Goal: Information Seeking & Learning: Learn about a topic

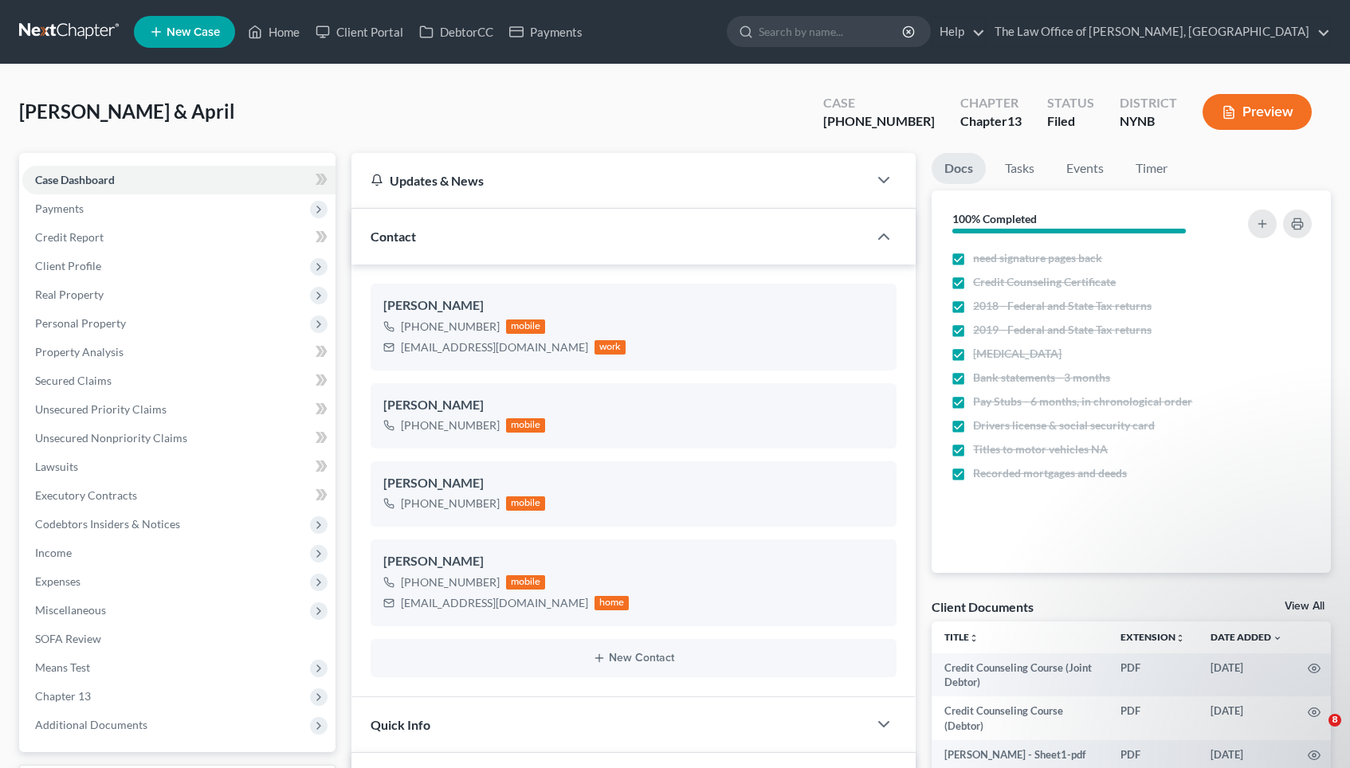
select select "0"
click at [289, 37] on link "Home" at bounding box center [274, 32] width 68 height 29
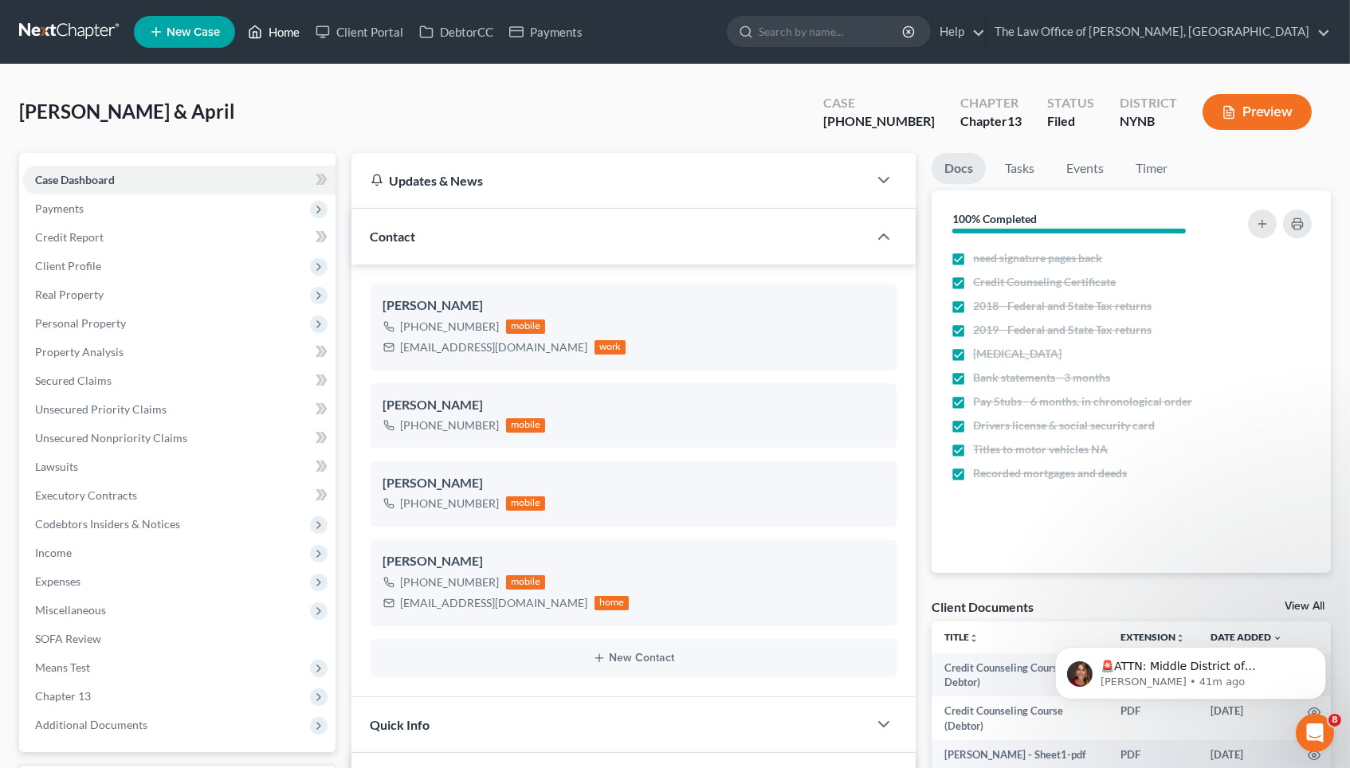
scroll to position [18874, 0]
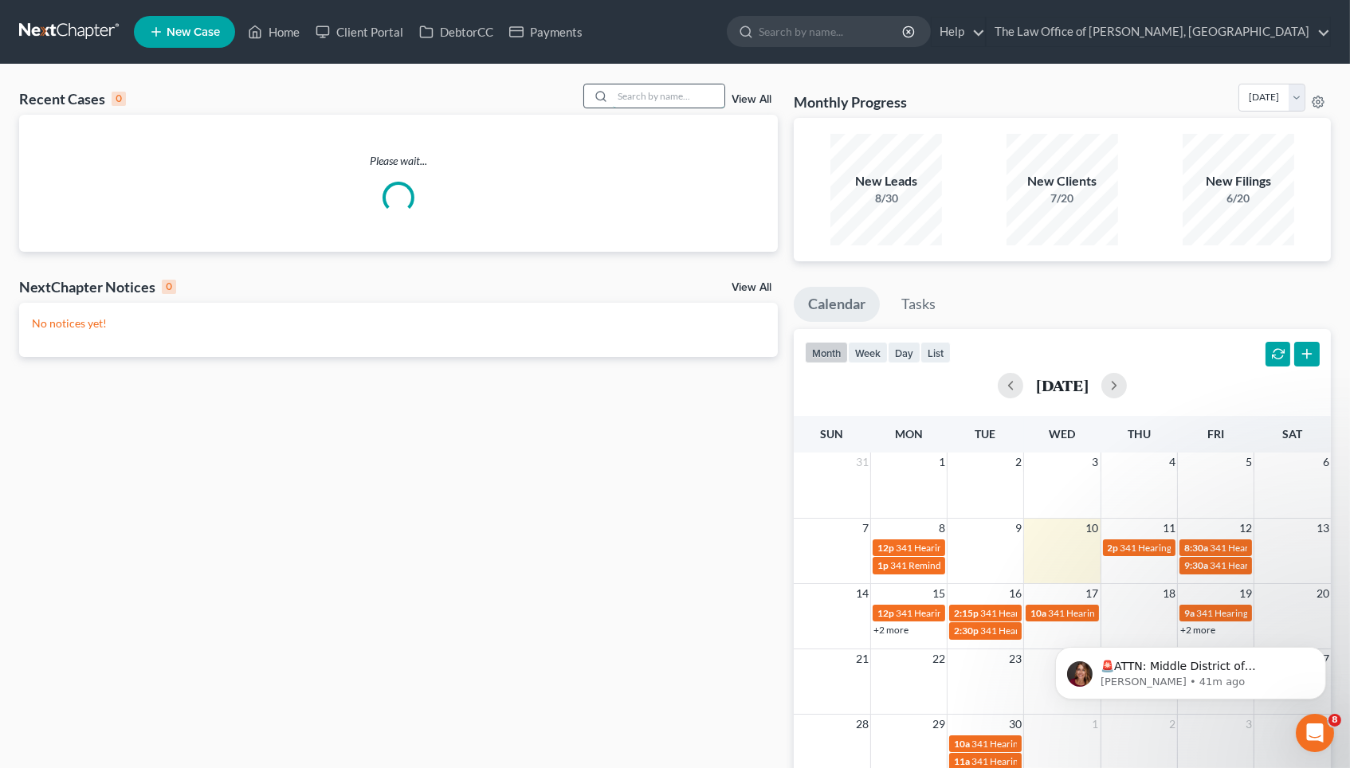
click at [631, 95] on input "search" at bounding box center [669, 95] width 112 height 23
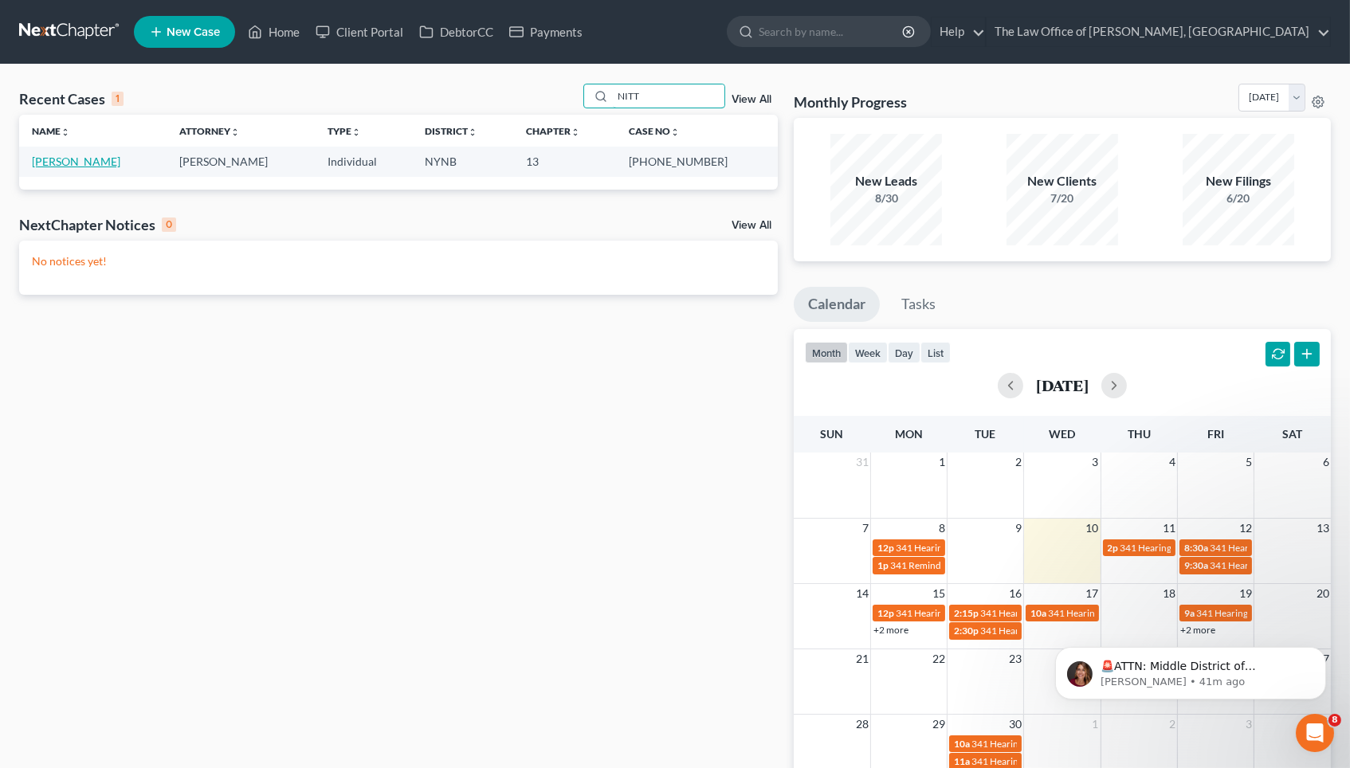
type input "NITT"
click at [81, 157] on link "[PERSON_NAME]" at bounding box center [76, 162] width 88 height 14
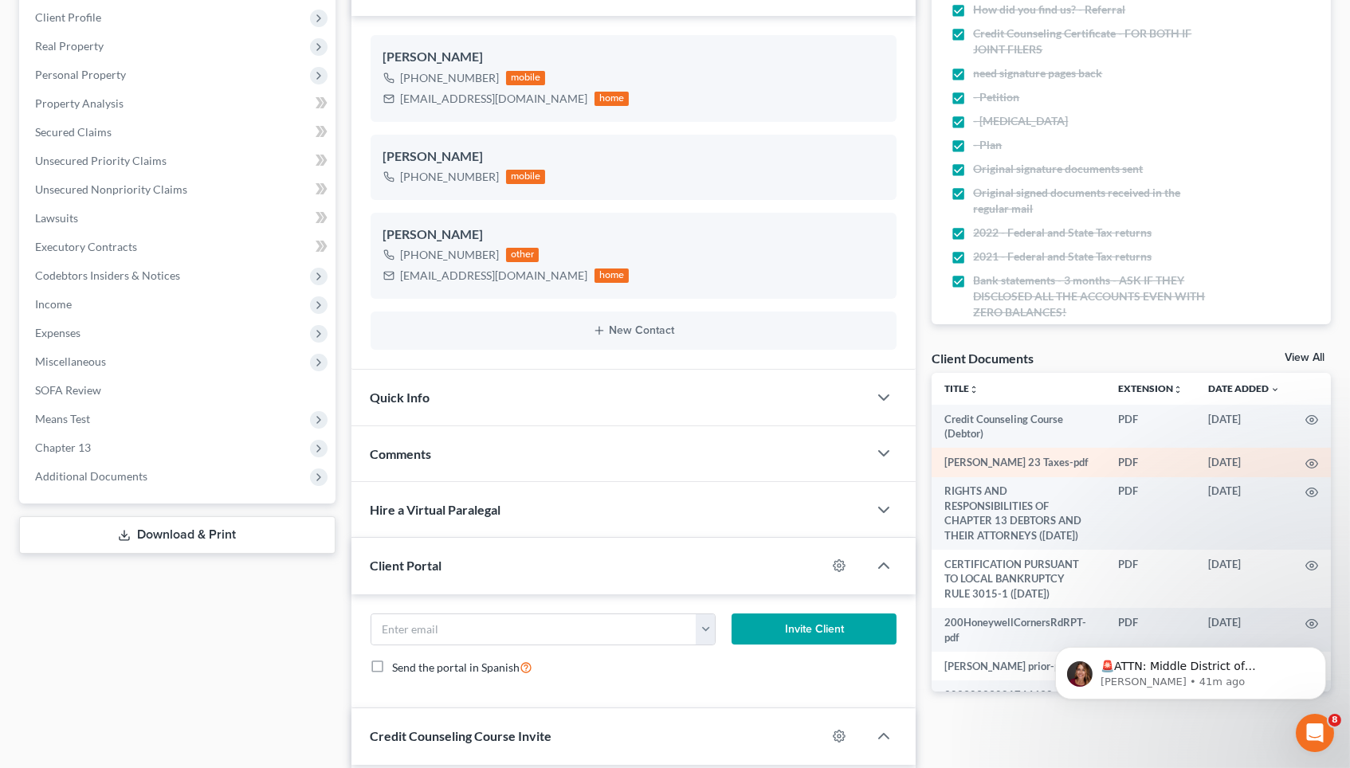
scroll to position [252, 0]
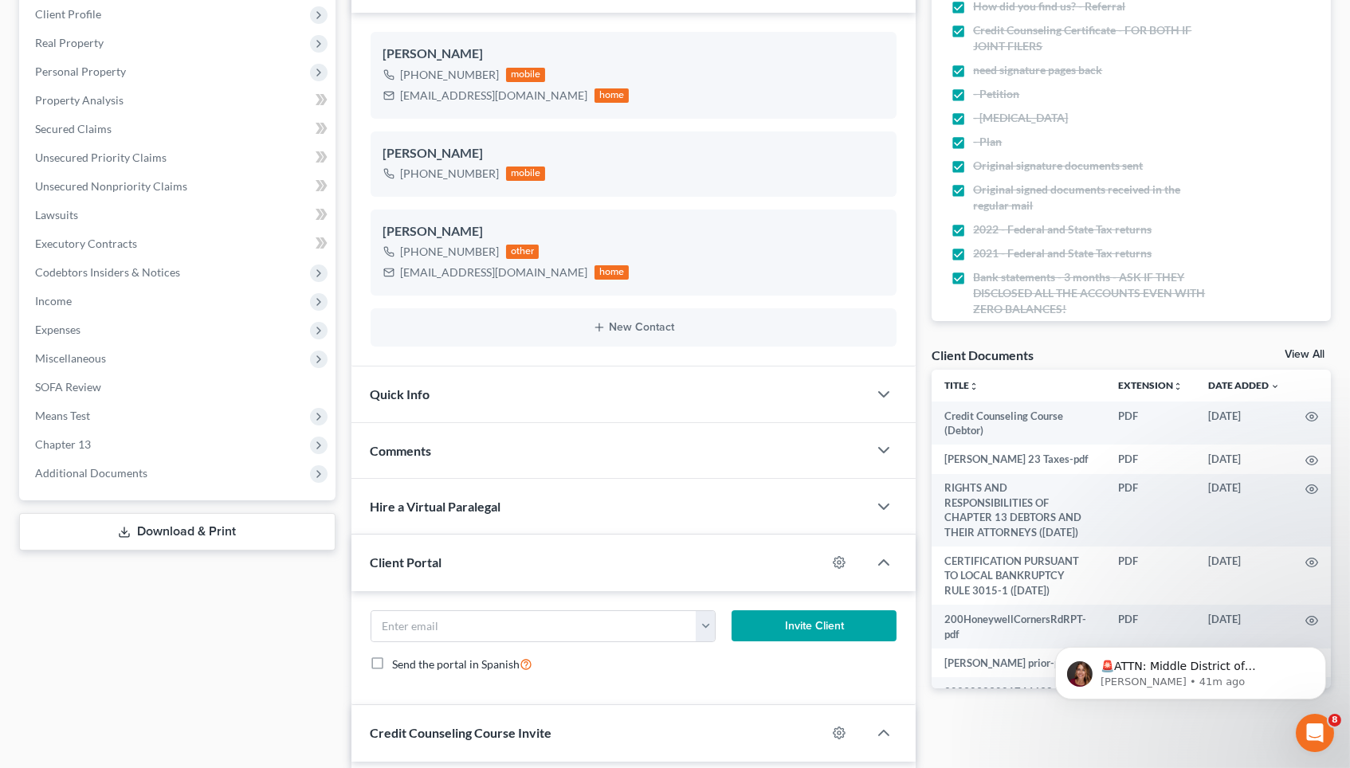
click at [1298, 357] on link "View All" at bounding box center [1305, 354] width 40 height 11
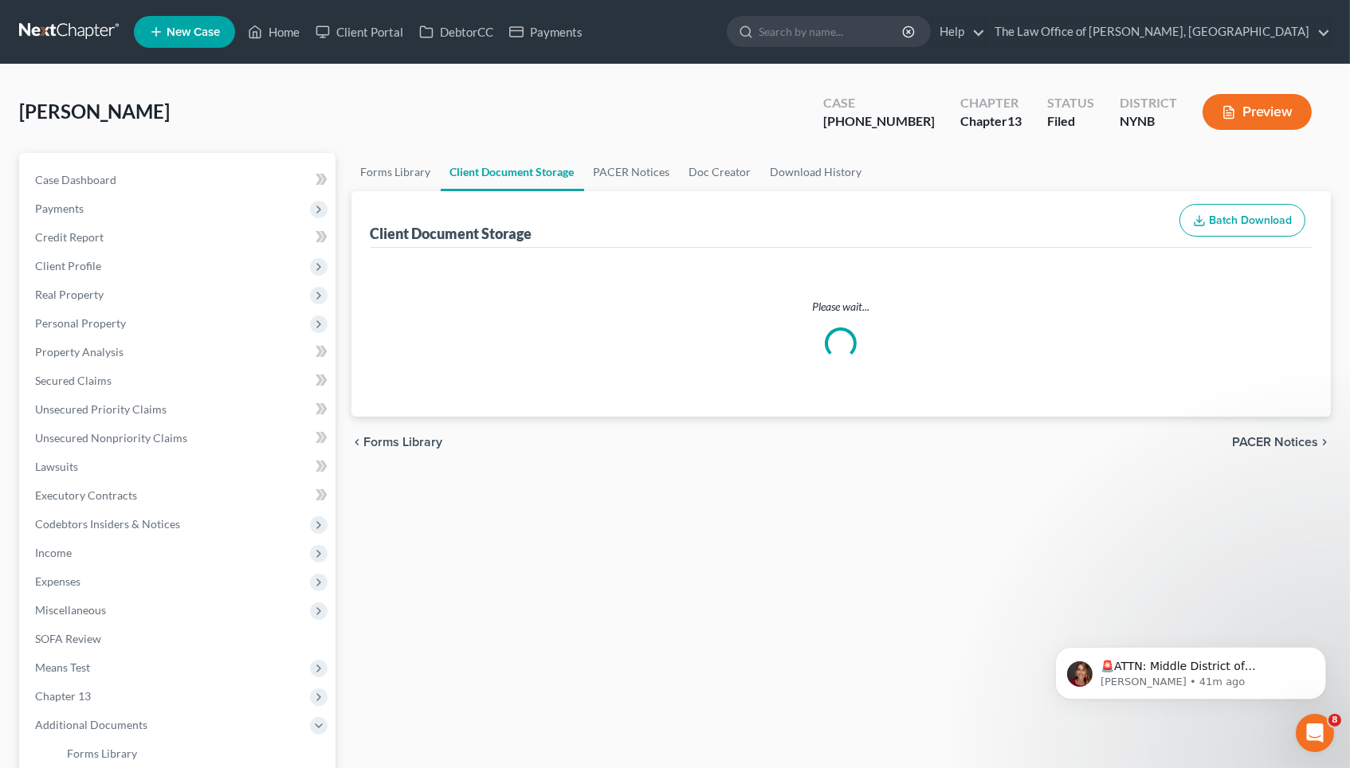
select select "1"
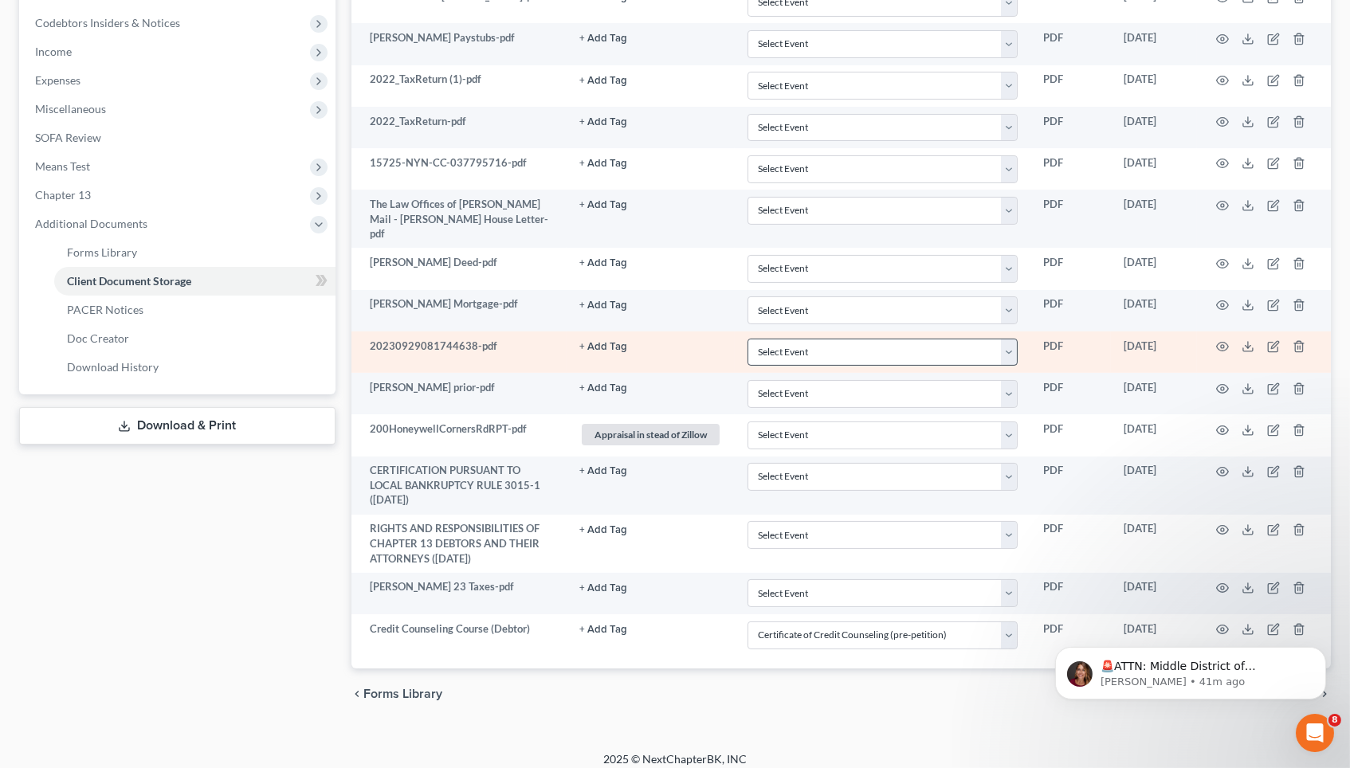
scroll to position [497, 0]
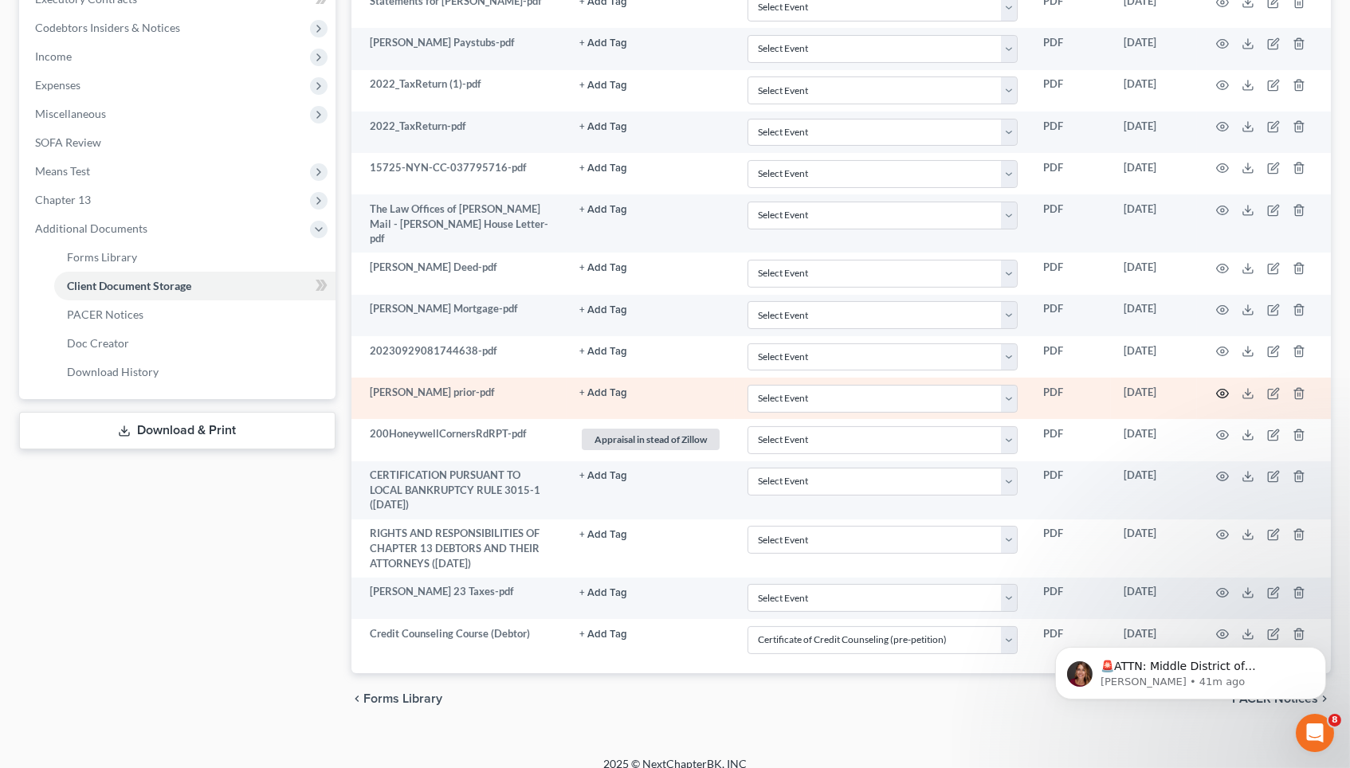
click at [1220, 387] on icon "button" at bounding box center [1222, 393] width 13 height 13
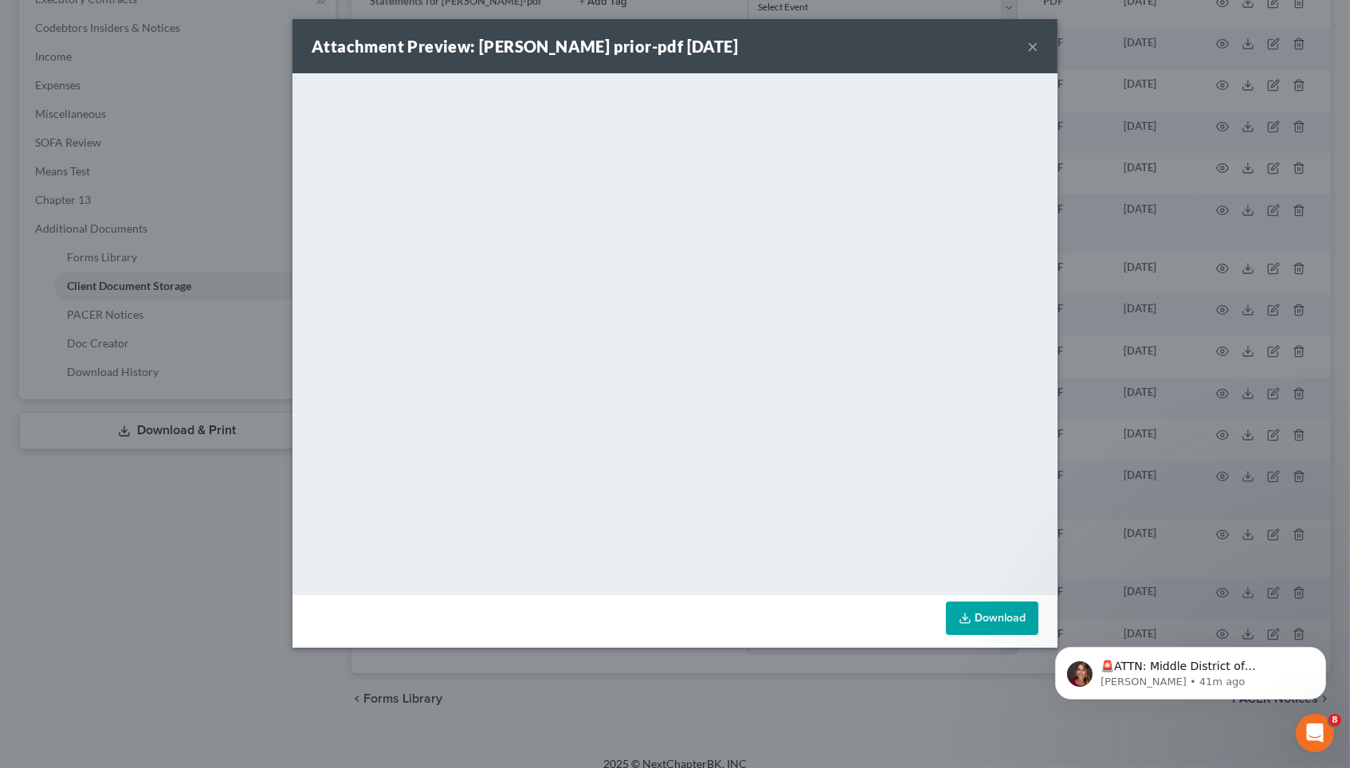
click at [1189, 318] on div "Attachment Preview: [PERSON_NAME] prior-pdf [DATE] × <object ng-attr-data='[URL…" at bounding box center [675, 384] width 1350 height 768
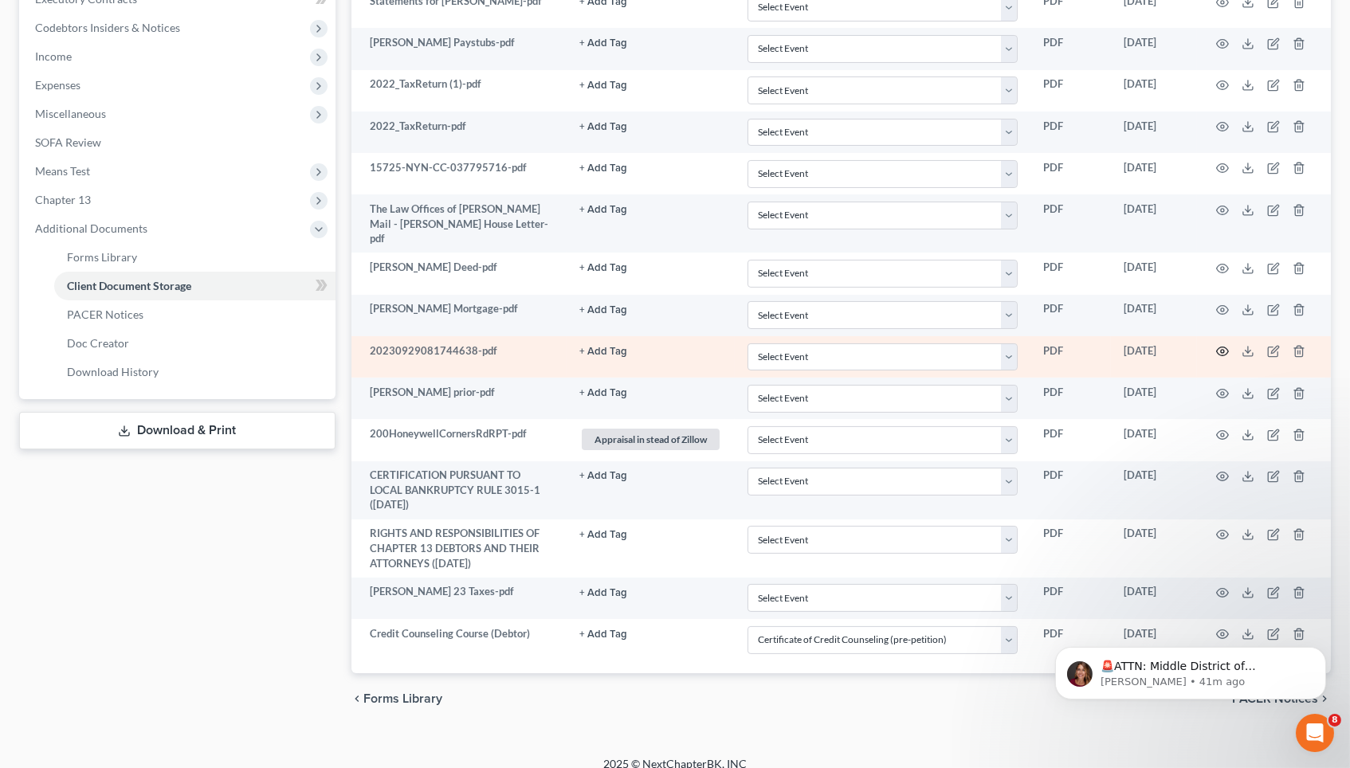
click at [1227, 345] on icon "button" at bounding box center [1222, 351] width 13 height 13
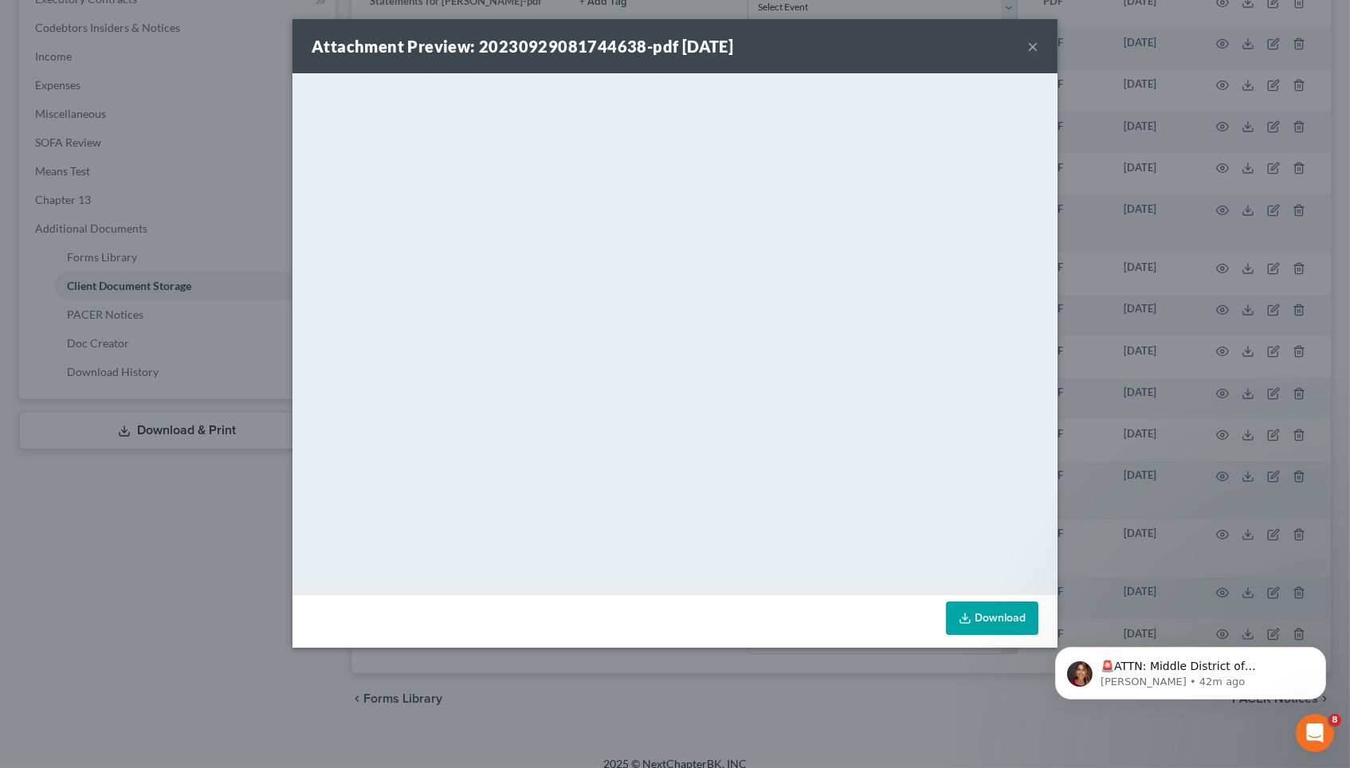
click at [1128, 400] on div "Attachment Preview: 20230929081744638-pdf [DATE] × <object ng-attr-data='[URL][…" at bounding box center [675, 384] width 1350 height 768
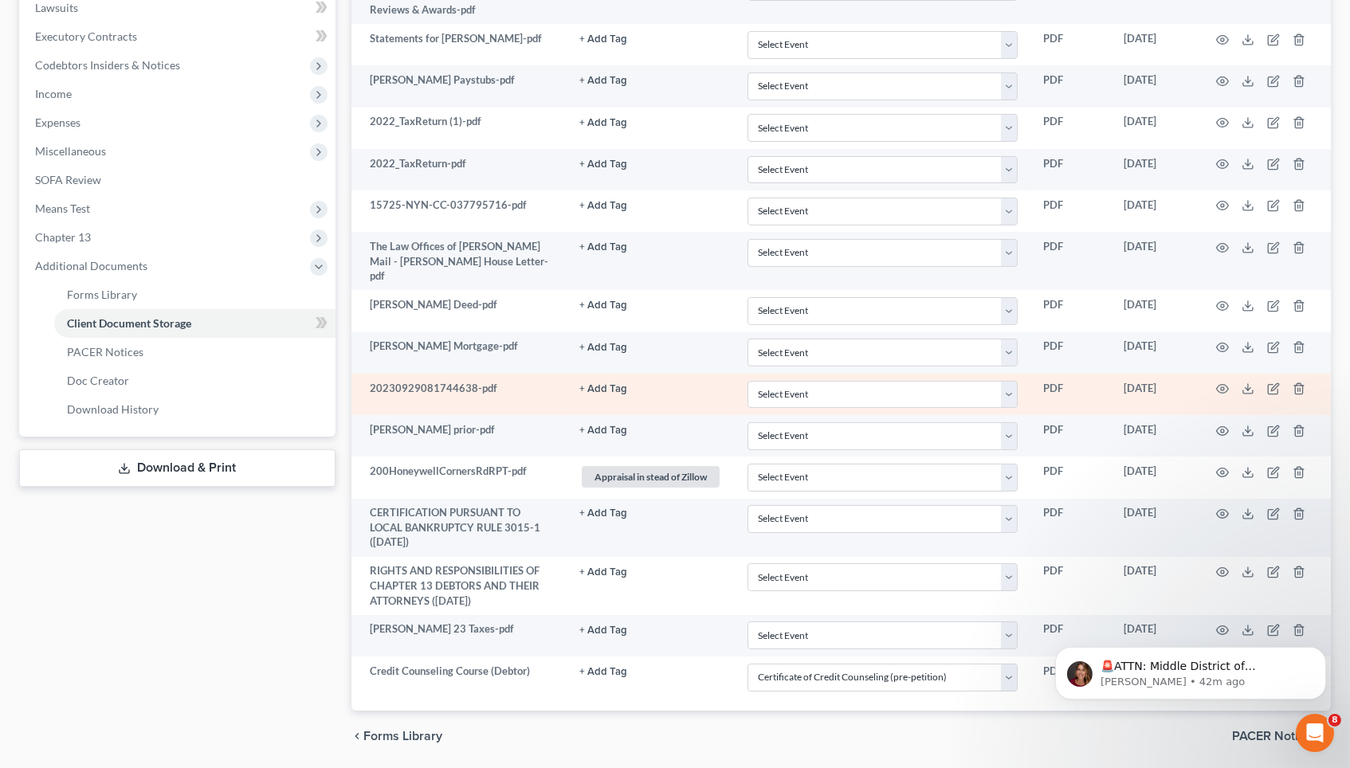
scroll to position [455, 0]
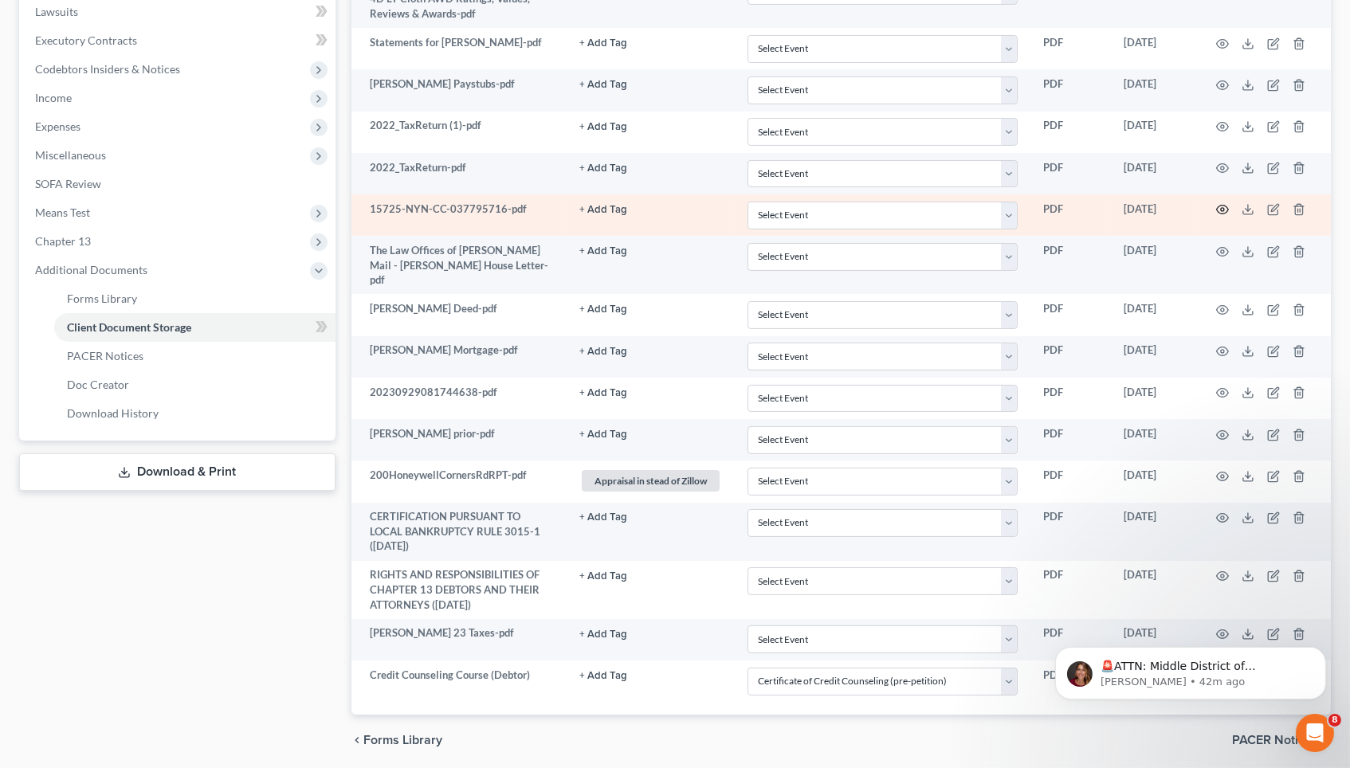
click at [1218, 206] on icon "button" at bounding box center [1222, 209] width 13 height 13
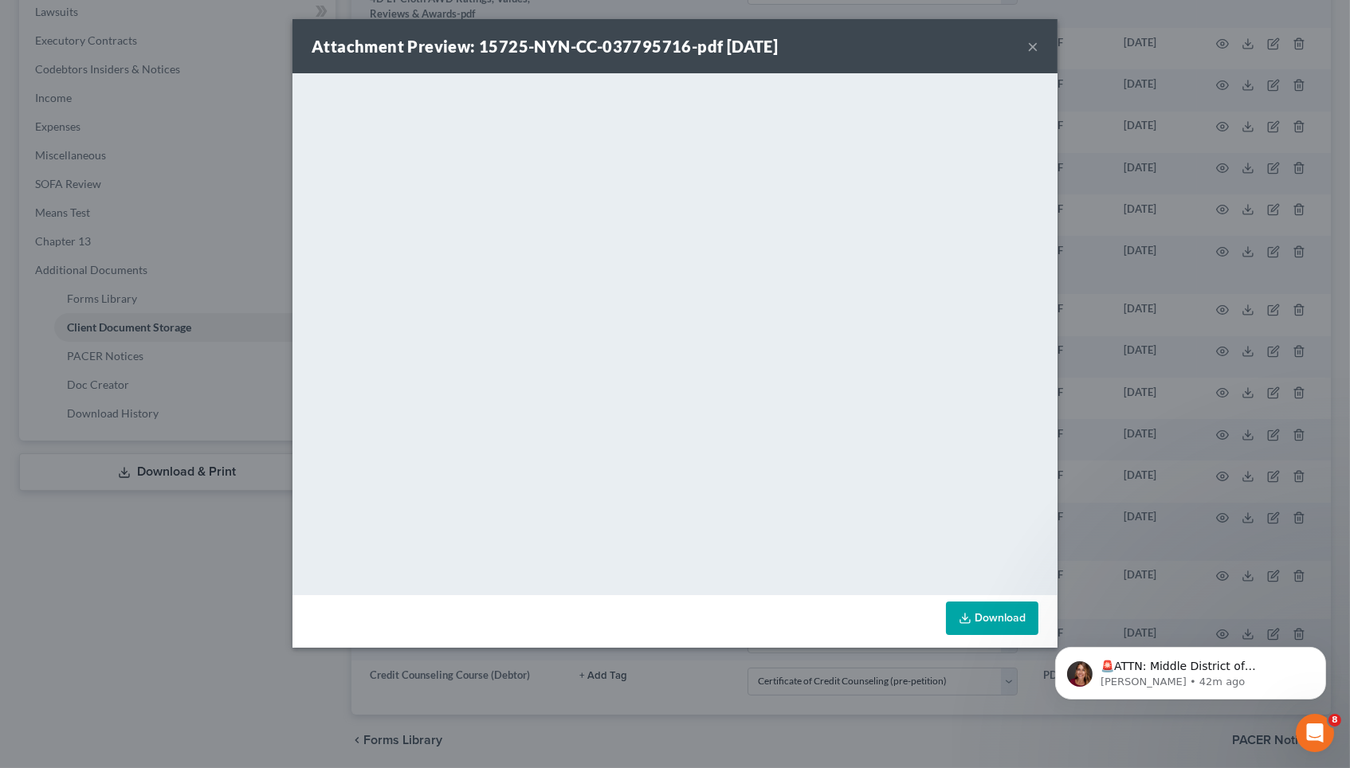
click at [1118, 174] on div "Attachment Preview: 15725-NYN-CC-037795716-pdf [DATE] × <object ng-attr-data='[…" at bounding box center [675, 384] width 1350 height 768
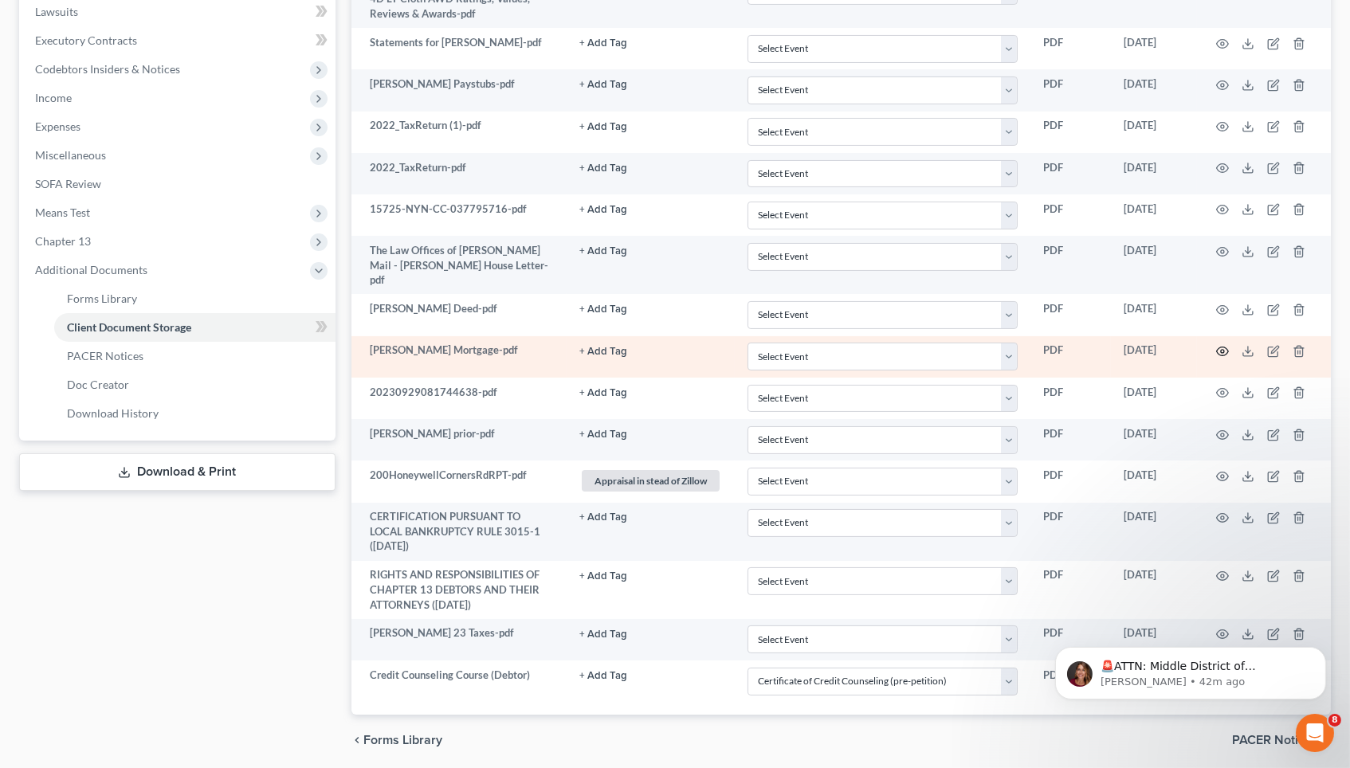
click at [1218, 345] on icon "button" at bounding box center [1222, 351] width 13 height 13
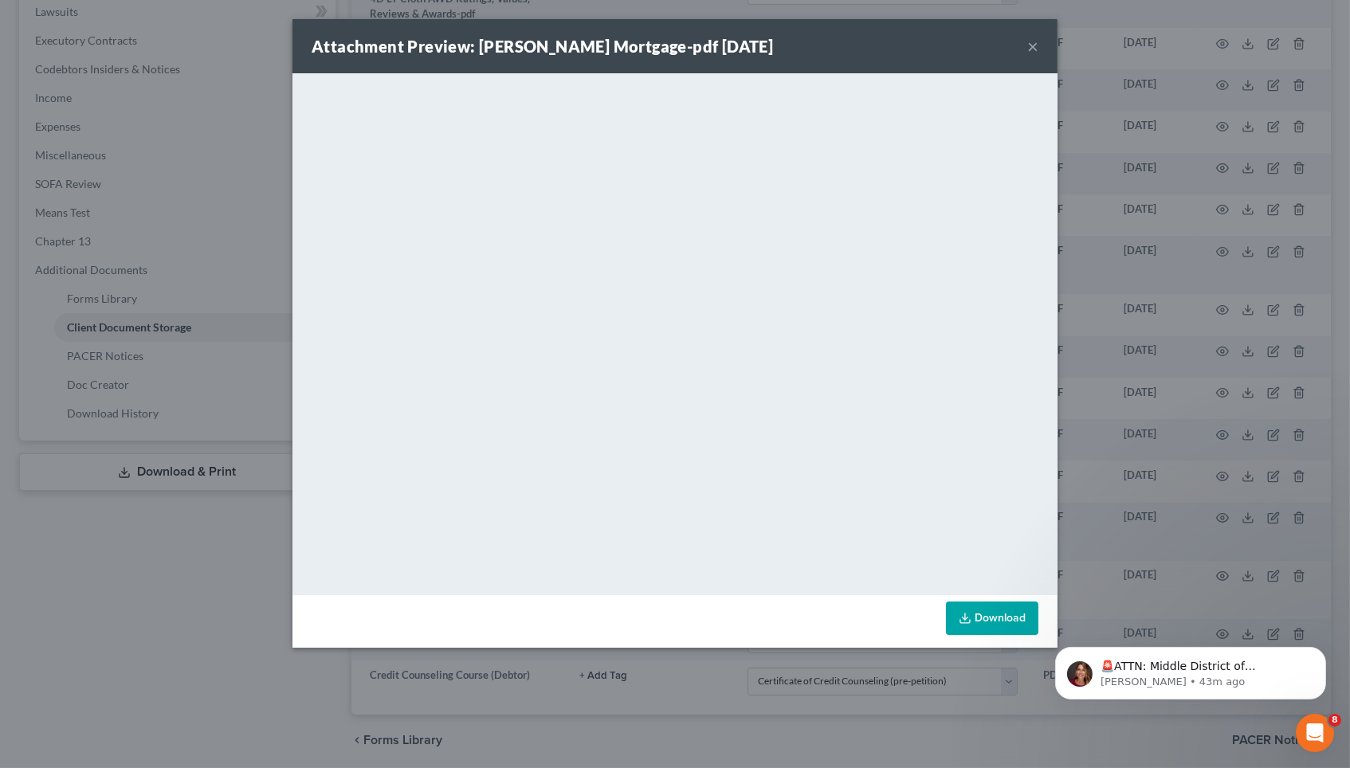
click at [1160, 375] on div "Attachment Preview: [PERSON_NAME] Mortgage-pdf [DATE] × <object ng-attr-data='[…" at bounding box center [675, 384] width 1350 height 768
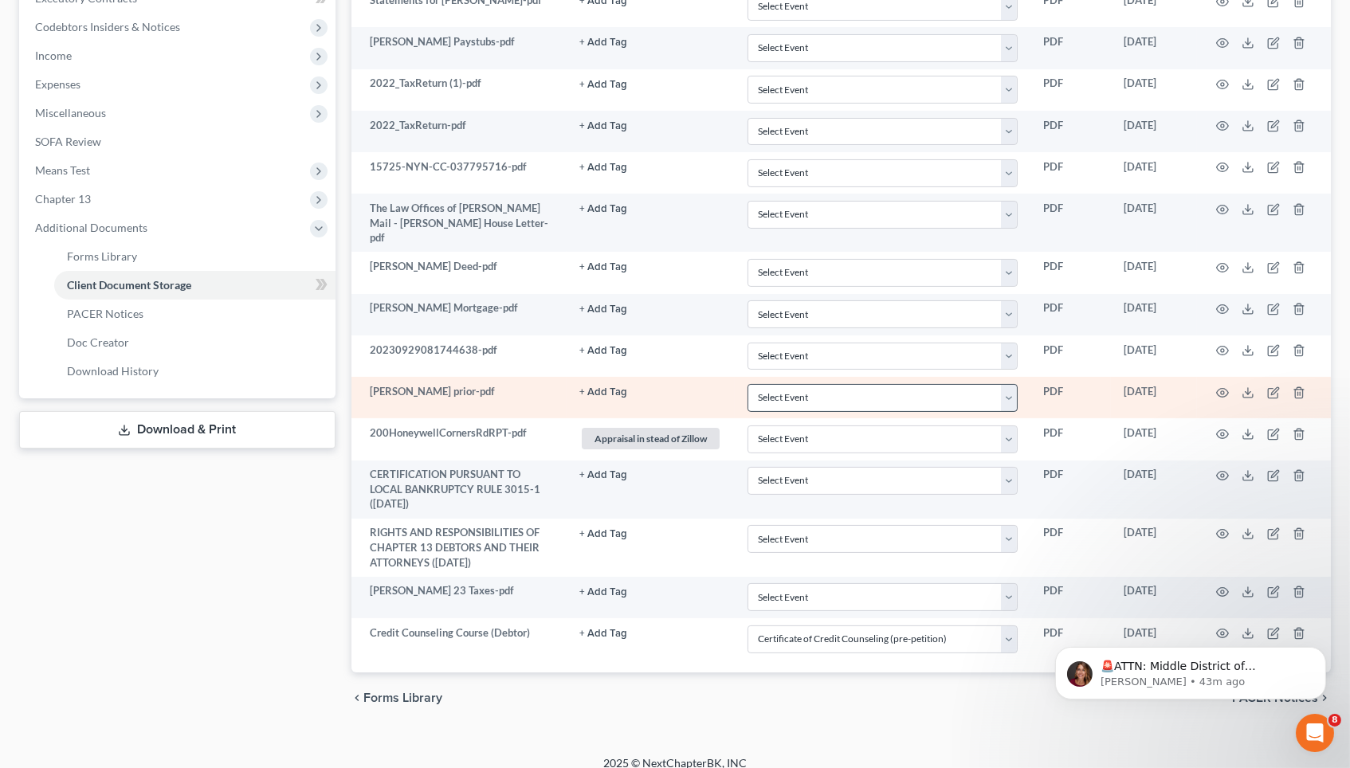
scroll to position [497, 0]
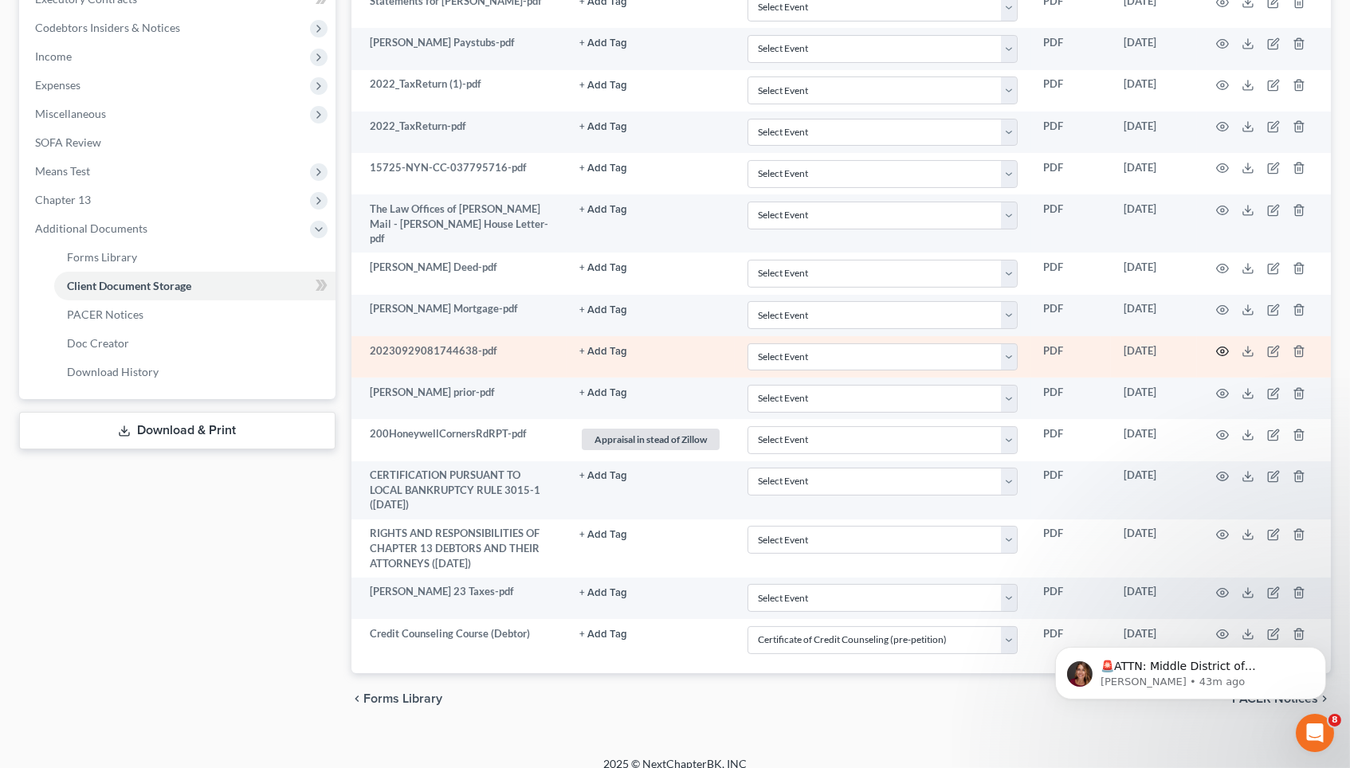
click at [1221, 345] on icon "button" at bounding box center [1222, 351] width 13 height 13
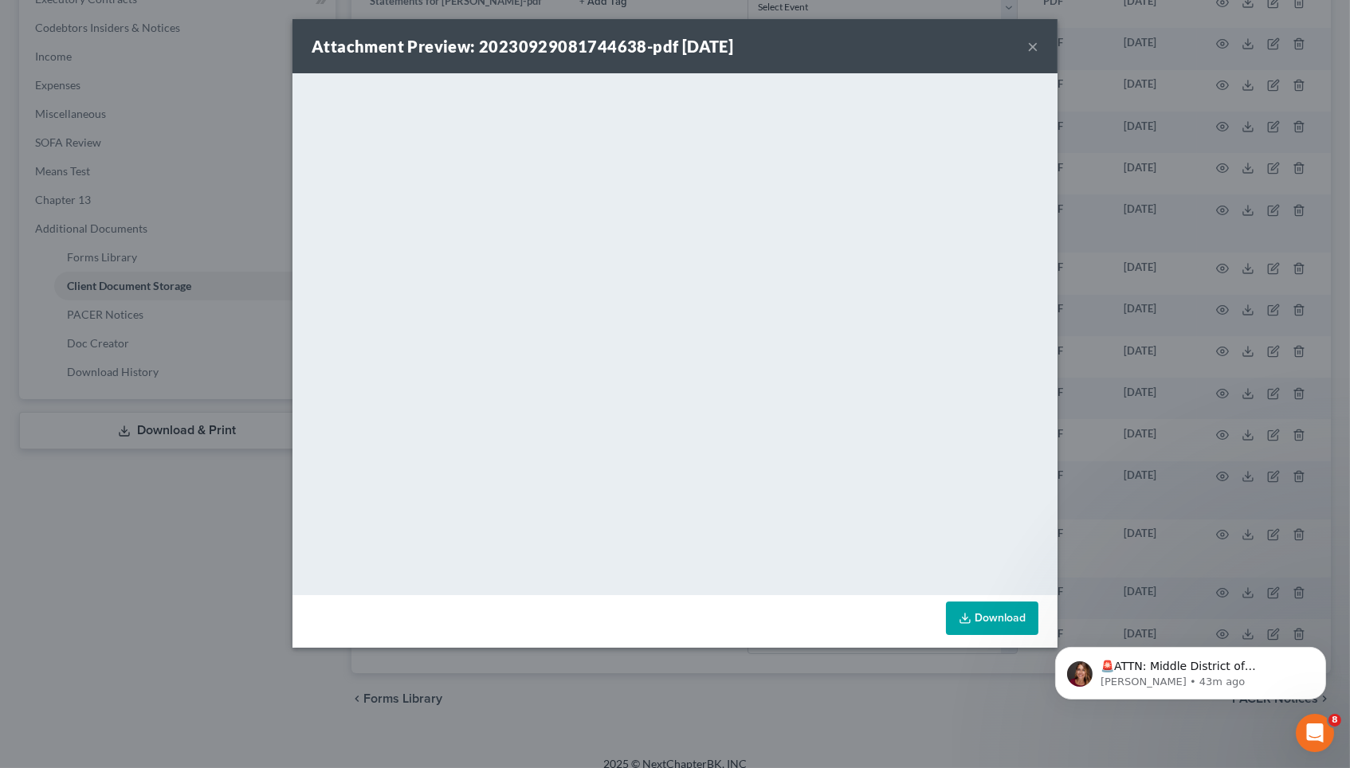
click at [187, 321] on div "Attachment Preview: 20230929081744638-pdf [DATE] × <object ng-attr-data='[URL][…" at bounding box center [675, 384] width 1350 height 768
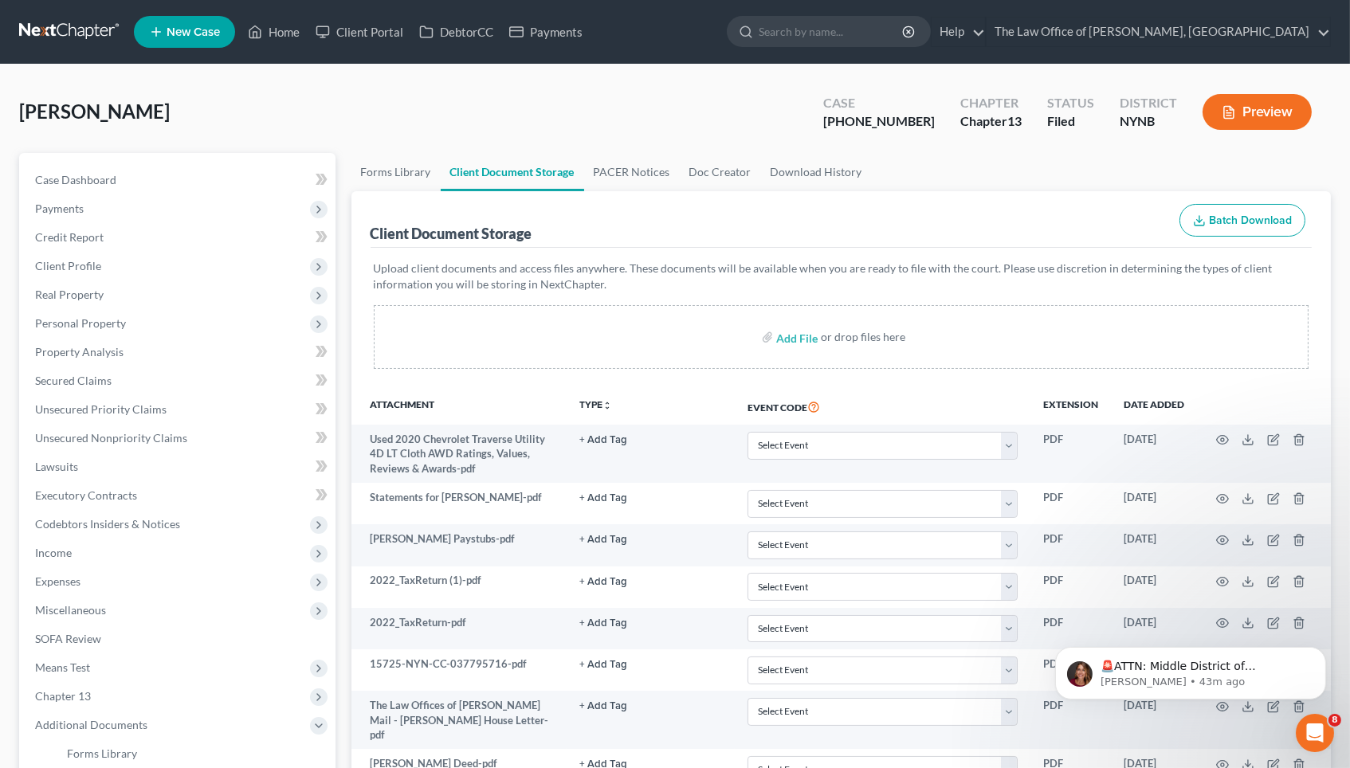
scroll to position [0, 0]
drag, startPoint x: 921, startPoint y: 120, endPoint x: 821, endPoint y: 115, distance: 100.6
click at [821, 115] on div "[PERSON_NAME] Upgraded Case [PHONE_NUMBER] Chapter Chapter 13 Status Filed Dist…" at bounding box center [675, 118] width 1312 height 69
copy div "23-60743"
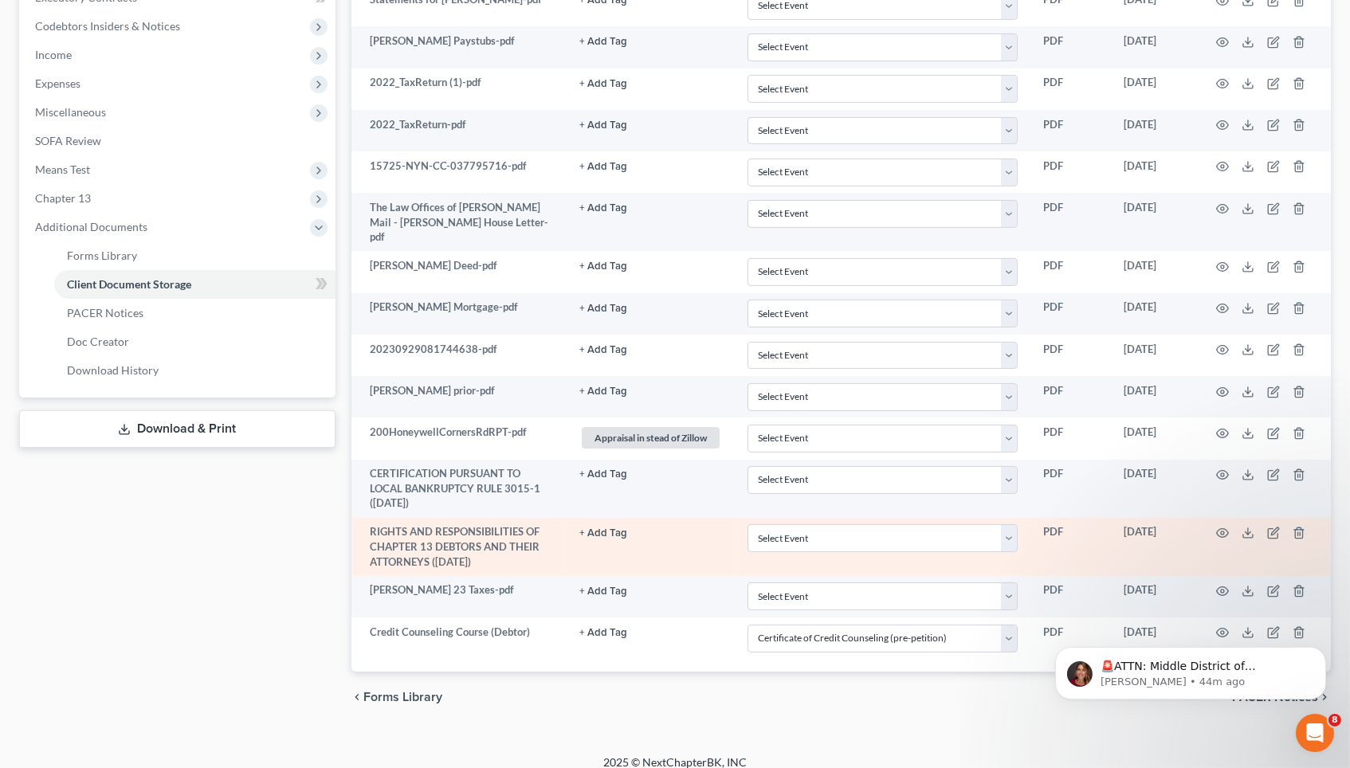
scroll to position [497, 0]
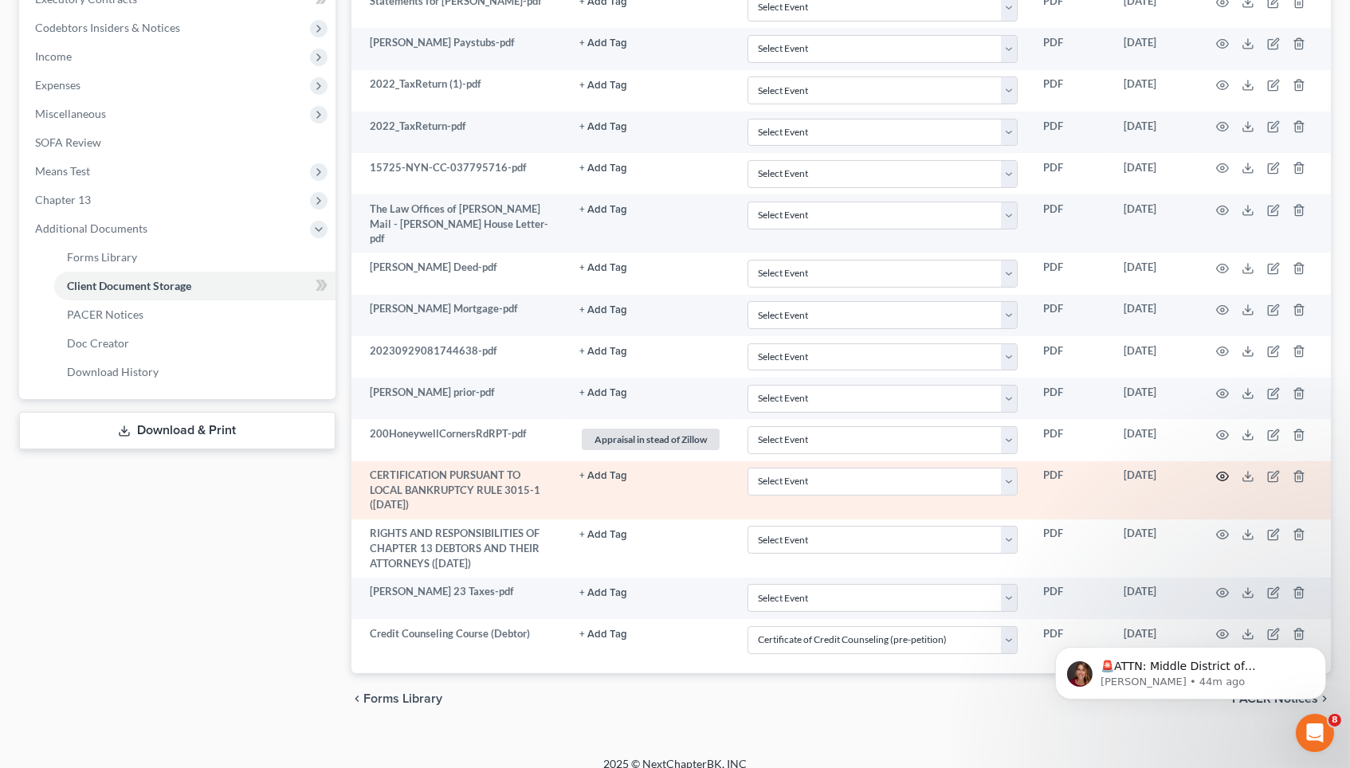
click at [1221, 475] on circle "button" at bounding box center [1222, 476] width 3 height 3
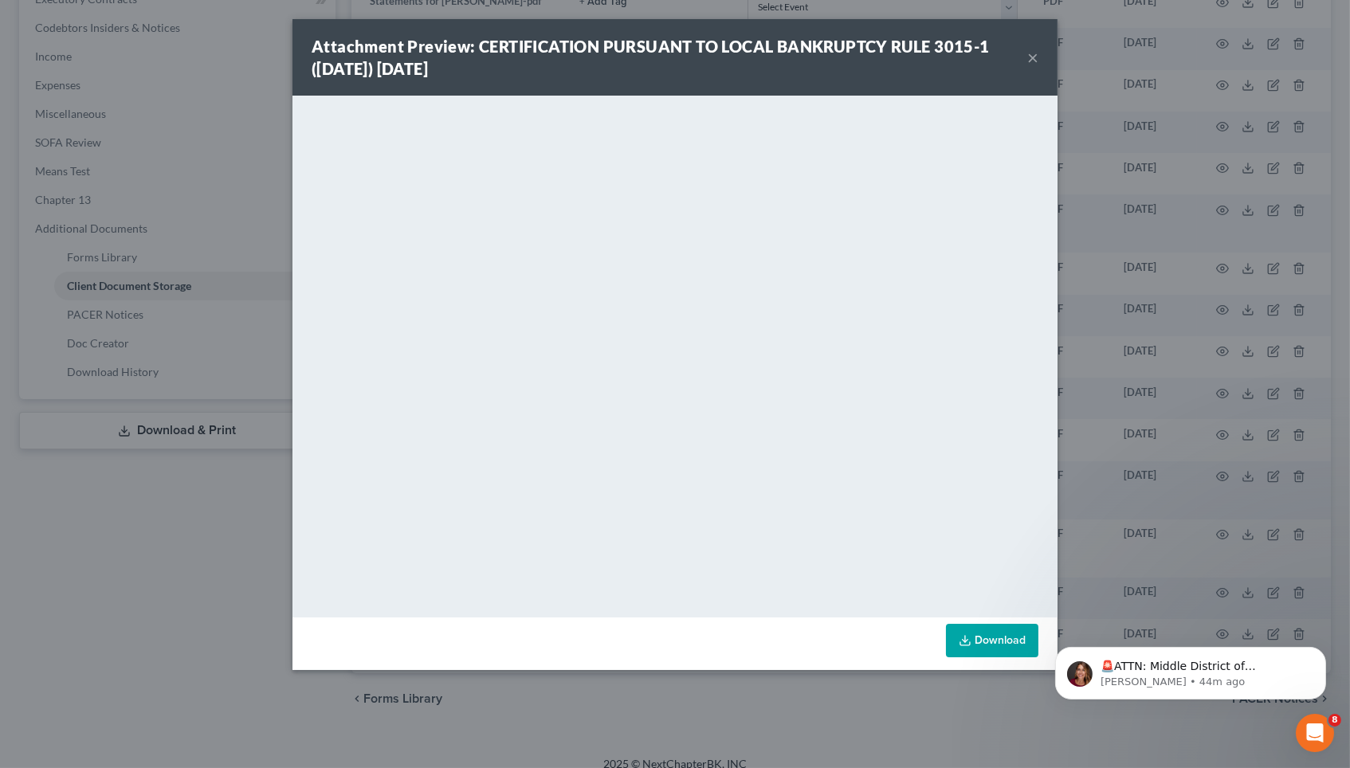
click at [1157, 421] on div "Attachment Preview: CERTIFICATION PURSUANT TO LOCAL BANKRUPTCY RULE 3015-1 ([DA…" at bounding box center [675, 384] width 1350 height 768
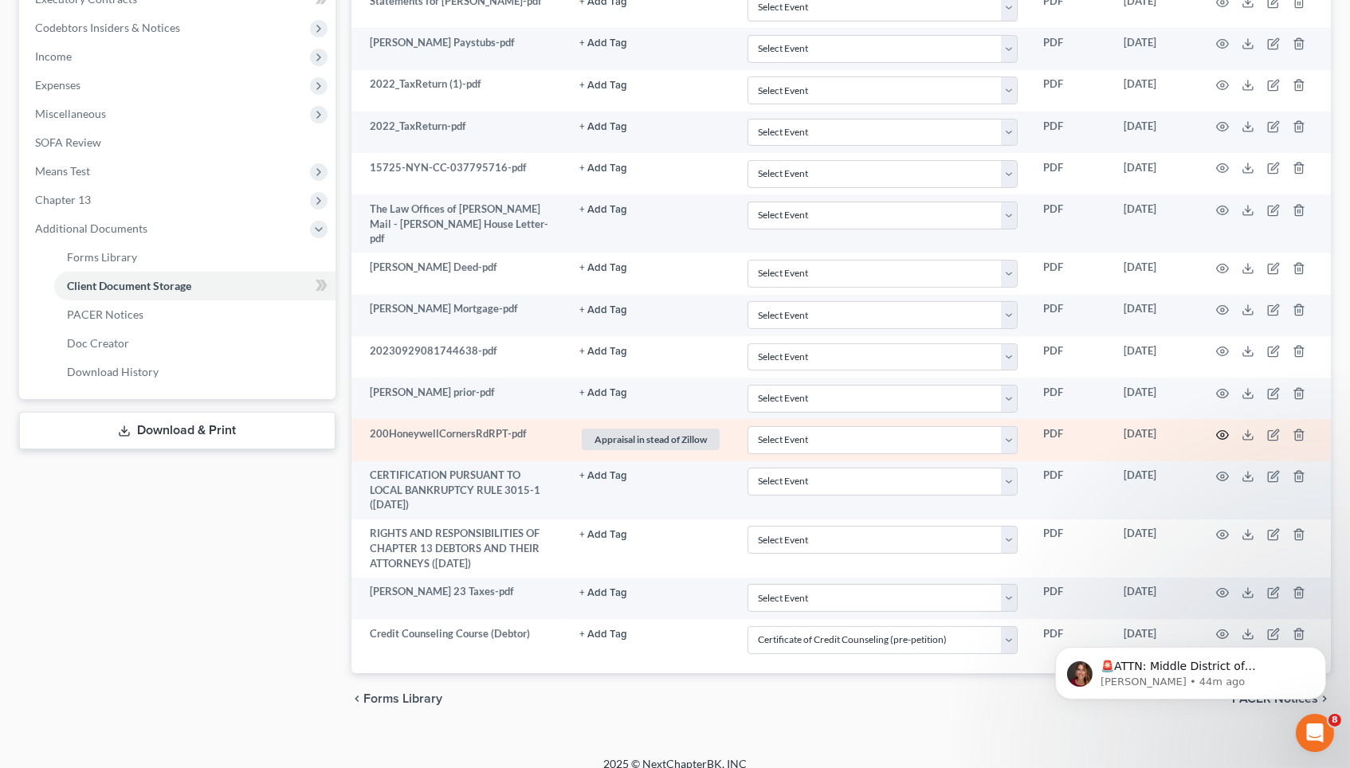
click at [1221, 429] on icon "button" at bounding box center [1222, 435] width 13 height 13
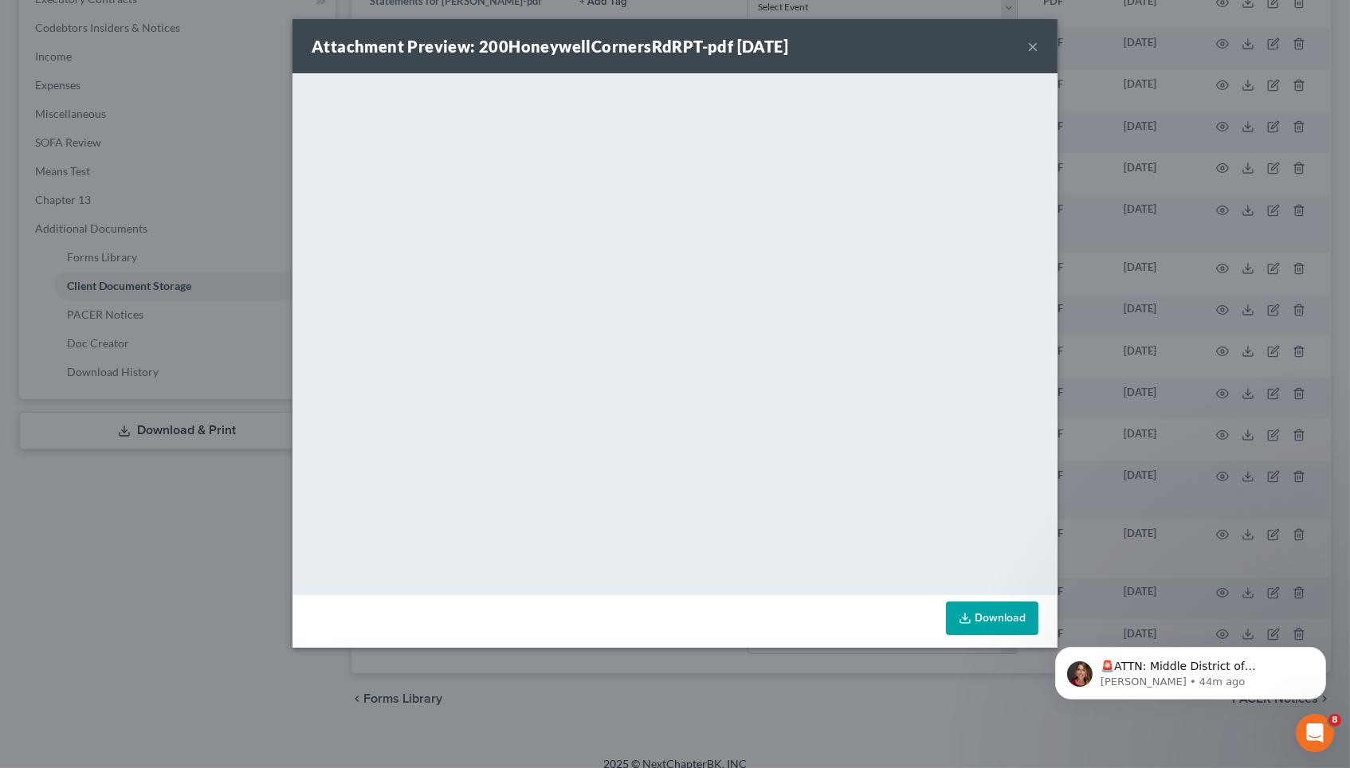
click at [1155, 336] on div "Attachment Preview: 200HoneywellCornersRdRPT-pdf [DATE] × <object ng-attr-data=…" at bounding box center [675, 384] width 1350 height 768
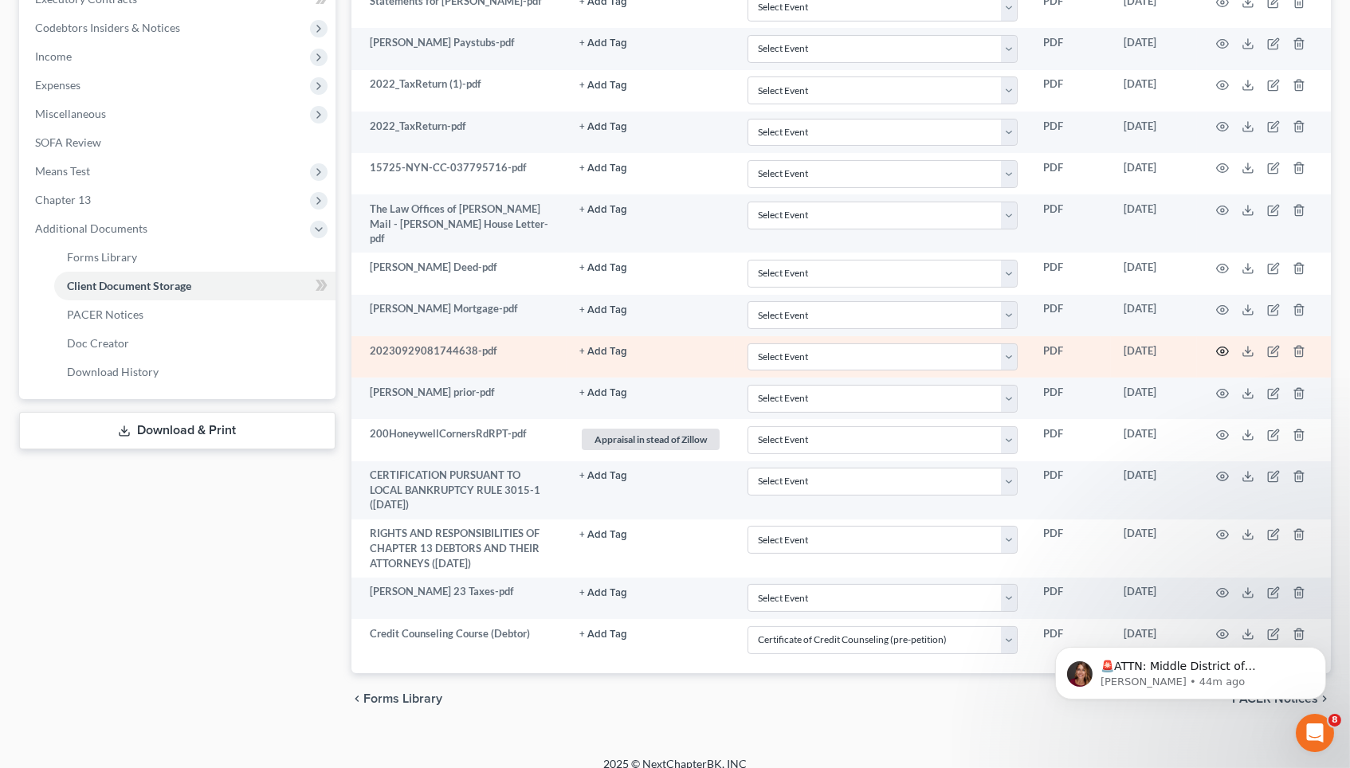
click at [1224, 350] on circle "button" at bounding box center [1222, 351] width 3 height 3
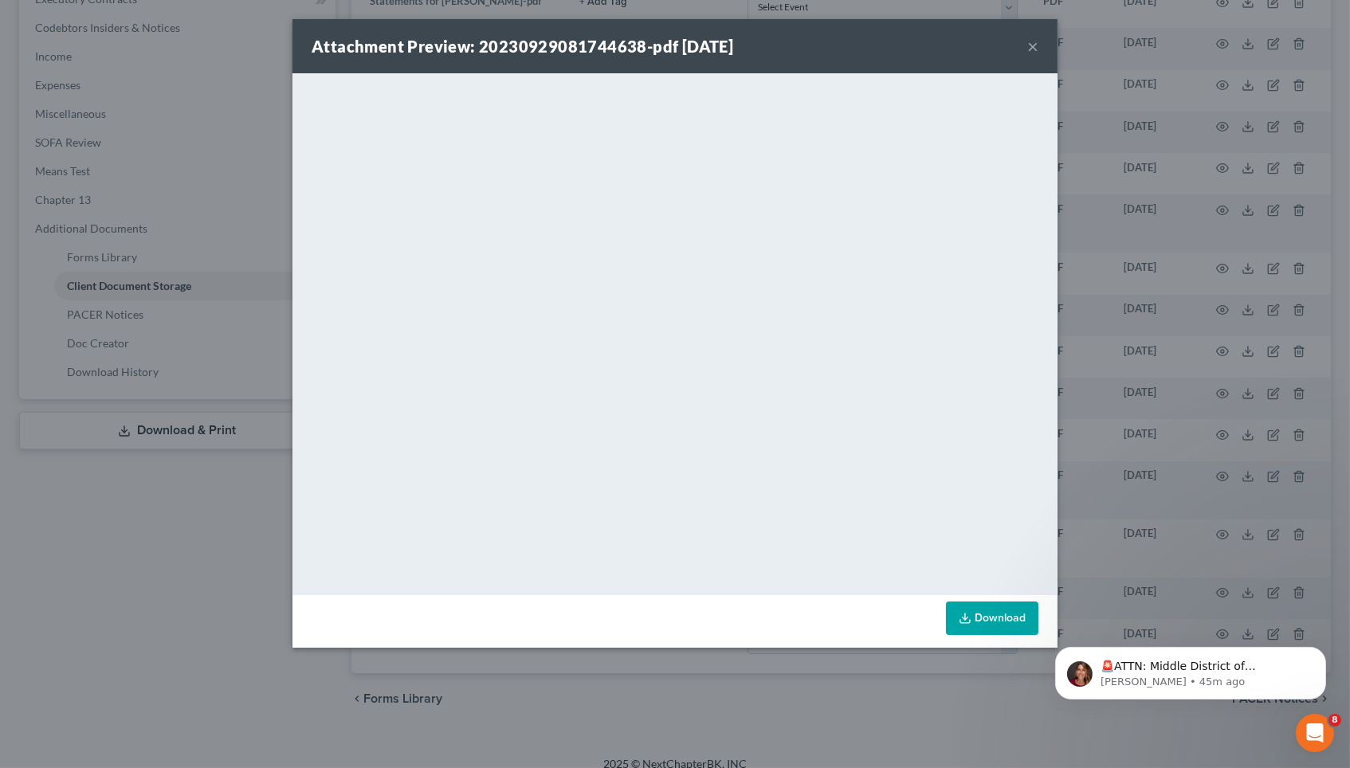
click at [1109, 390] on div "Attachment Preview: 20230929081744638-pdf [DATE] × <object ng-attr-data='[URL][…" at bounding box center [675, 384] width 1350 height 768
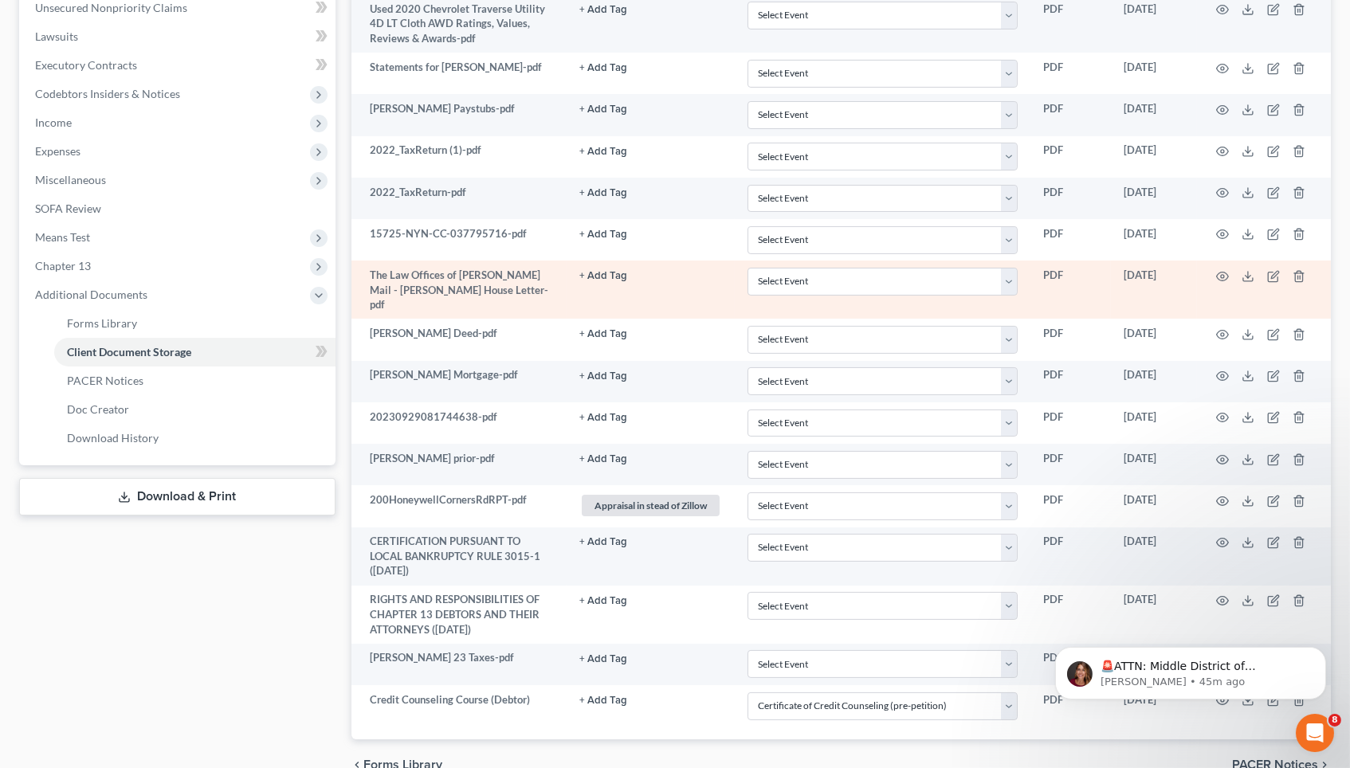
scroll to position [424, 0]
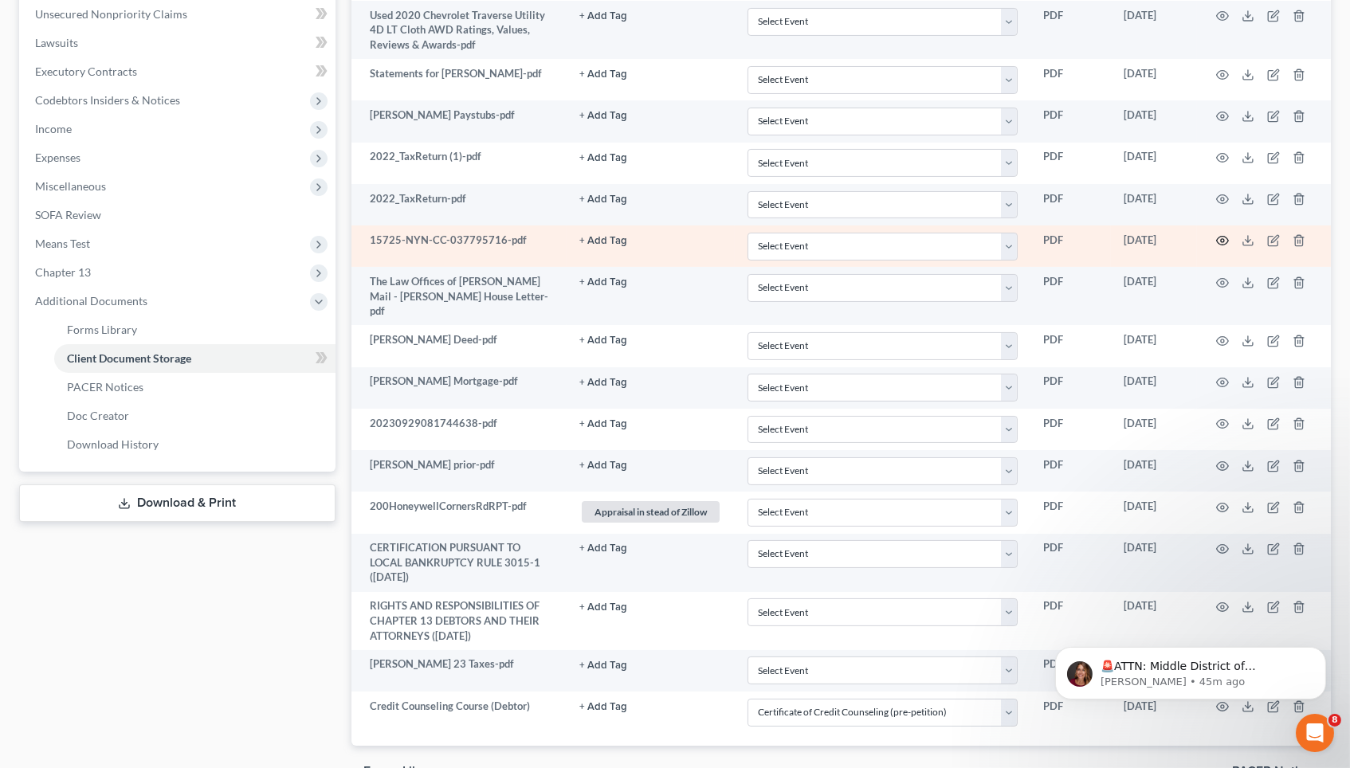
click at [1220, 238] on icon "button" at bounding box center [1223, 241] width 12 height 9
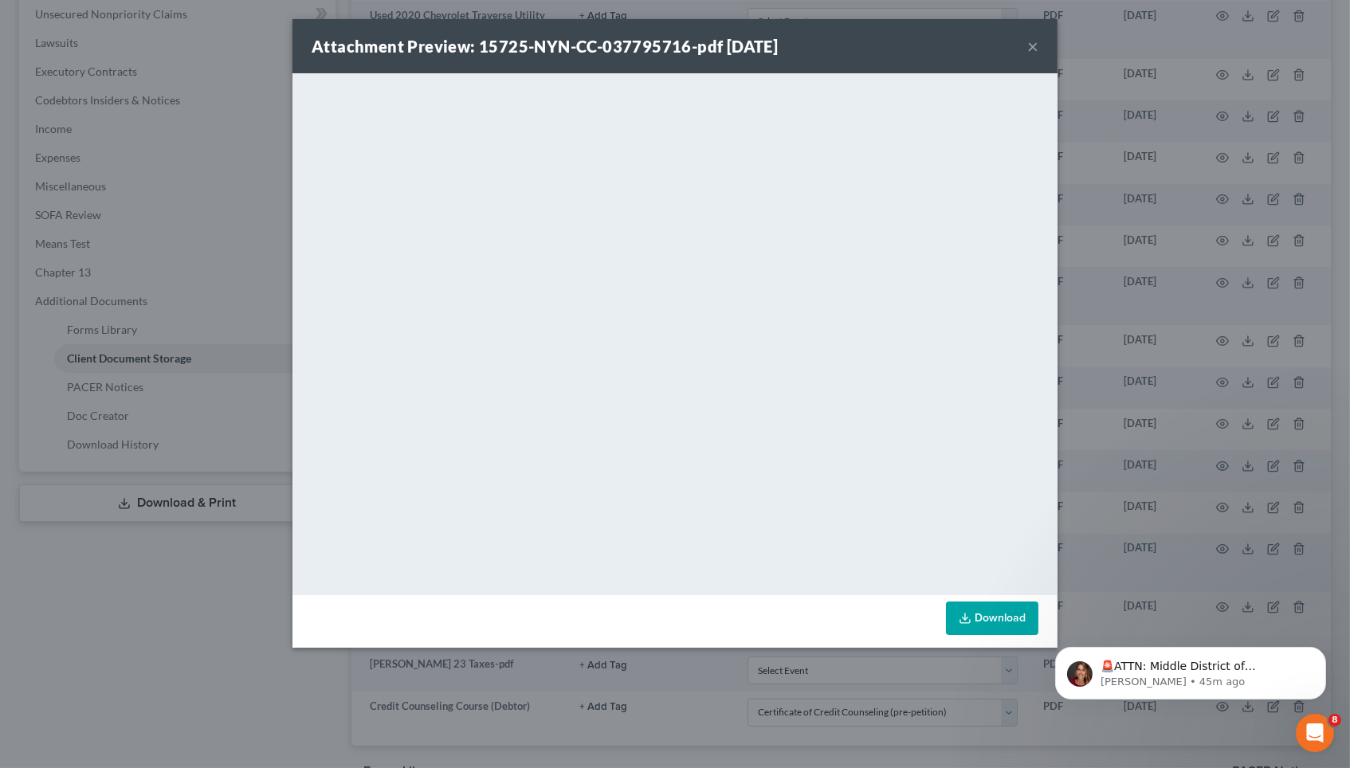
click at [1151, 340] on div "Attachment Preview: 15725-NYN-CC-037795716-pdf [DATE] × <object ng-attr-data='[…" at bounding box center [675, 384] width 1350 height 768
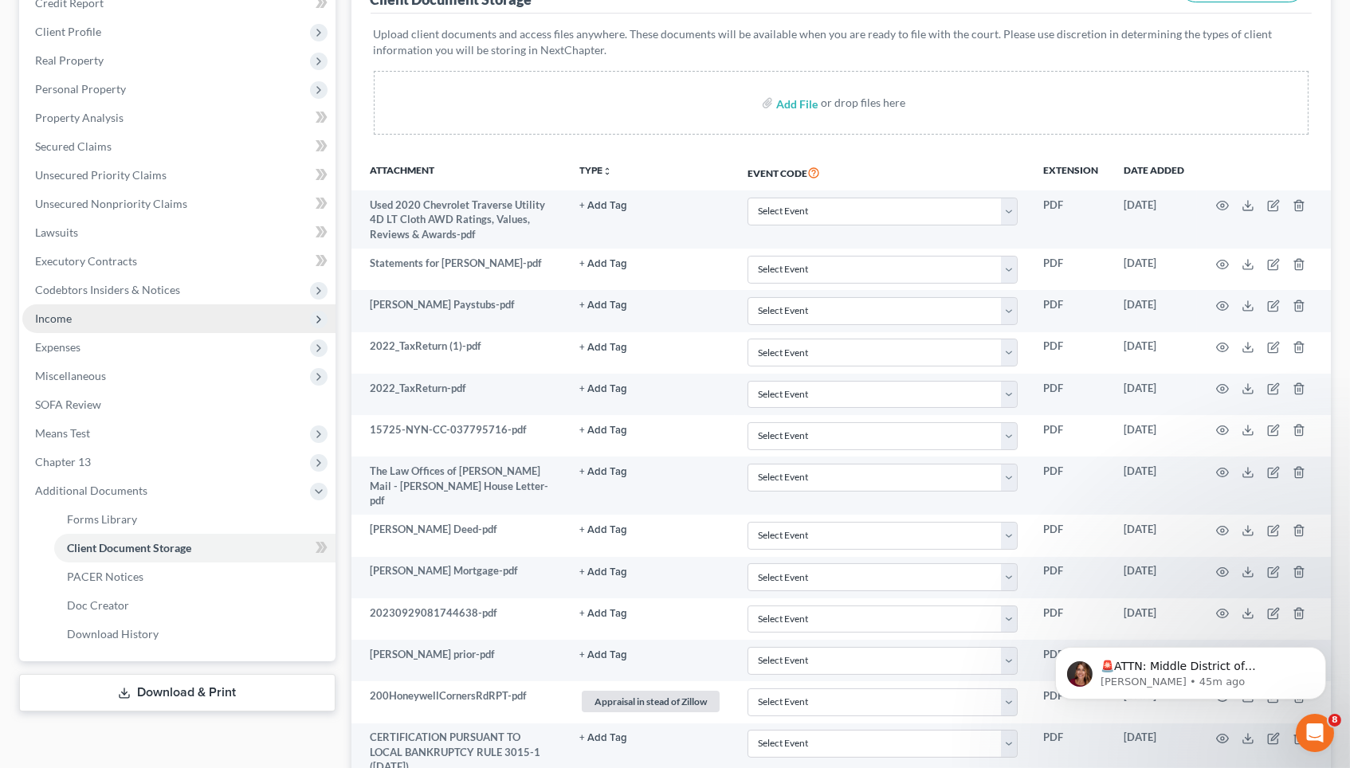
scroll to position [202, 0]
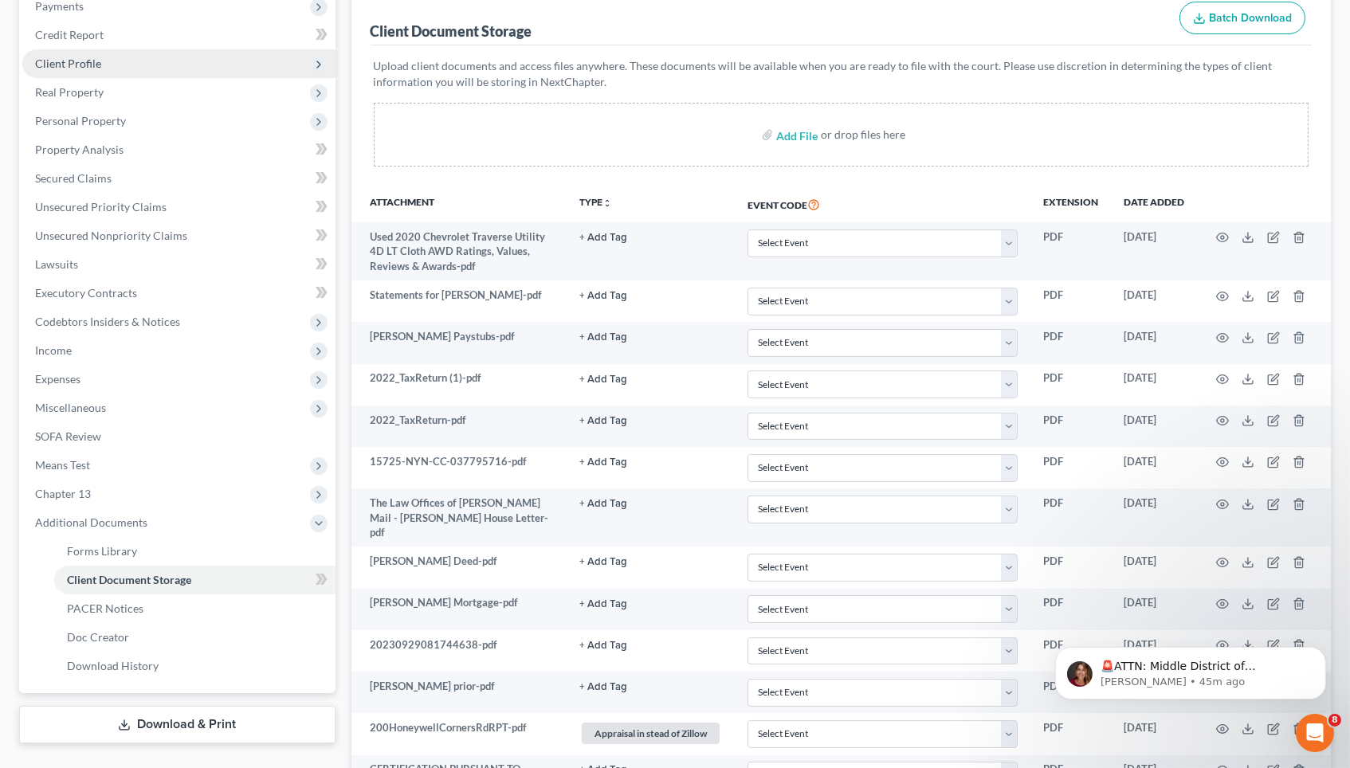
click at [133, 71] on span "Client Profile" at bounding box center [178, 63] width 313 height 29
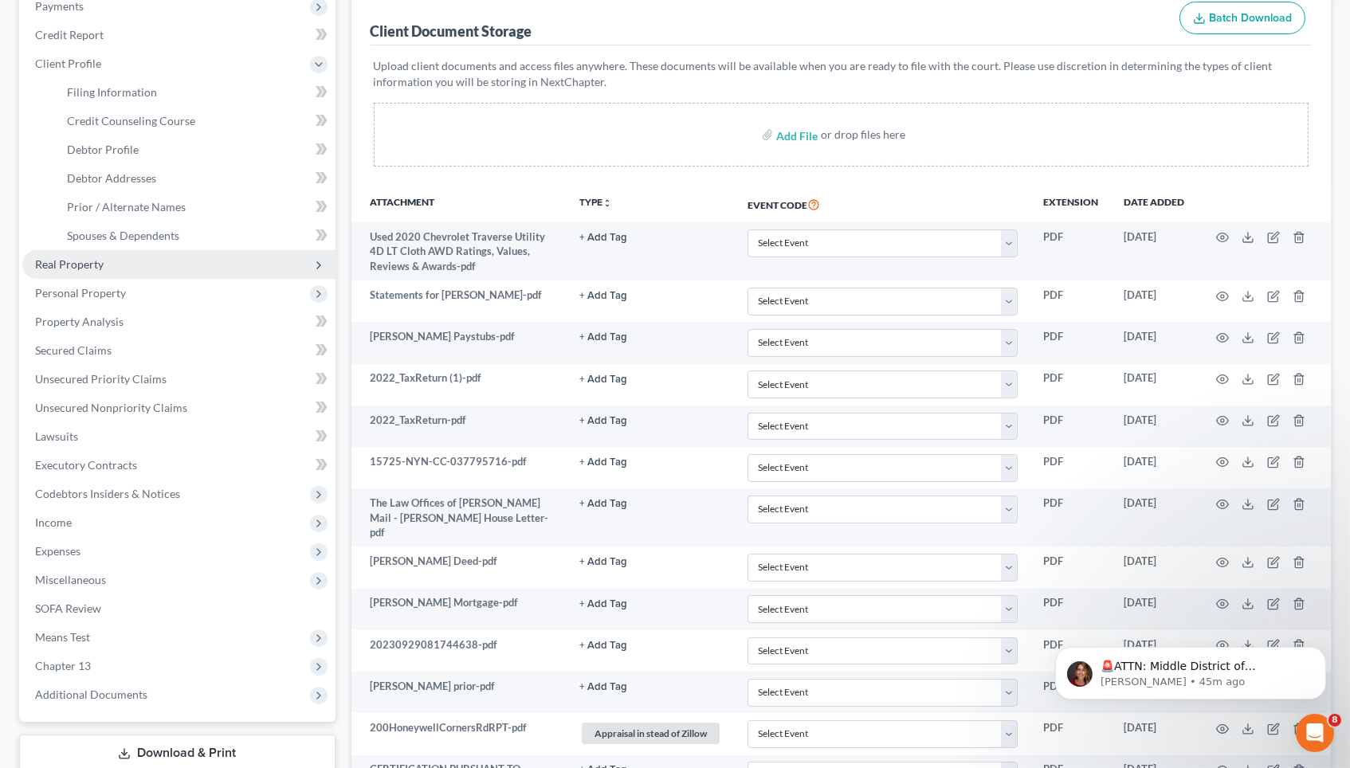
click at [120, 254] on span "Real Property" at bounding box center [178, 264] width 313 height 29
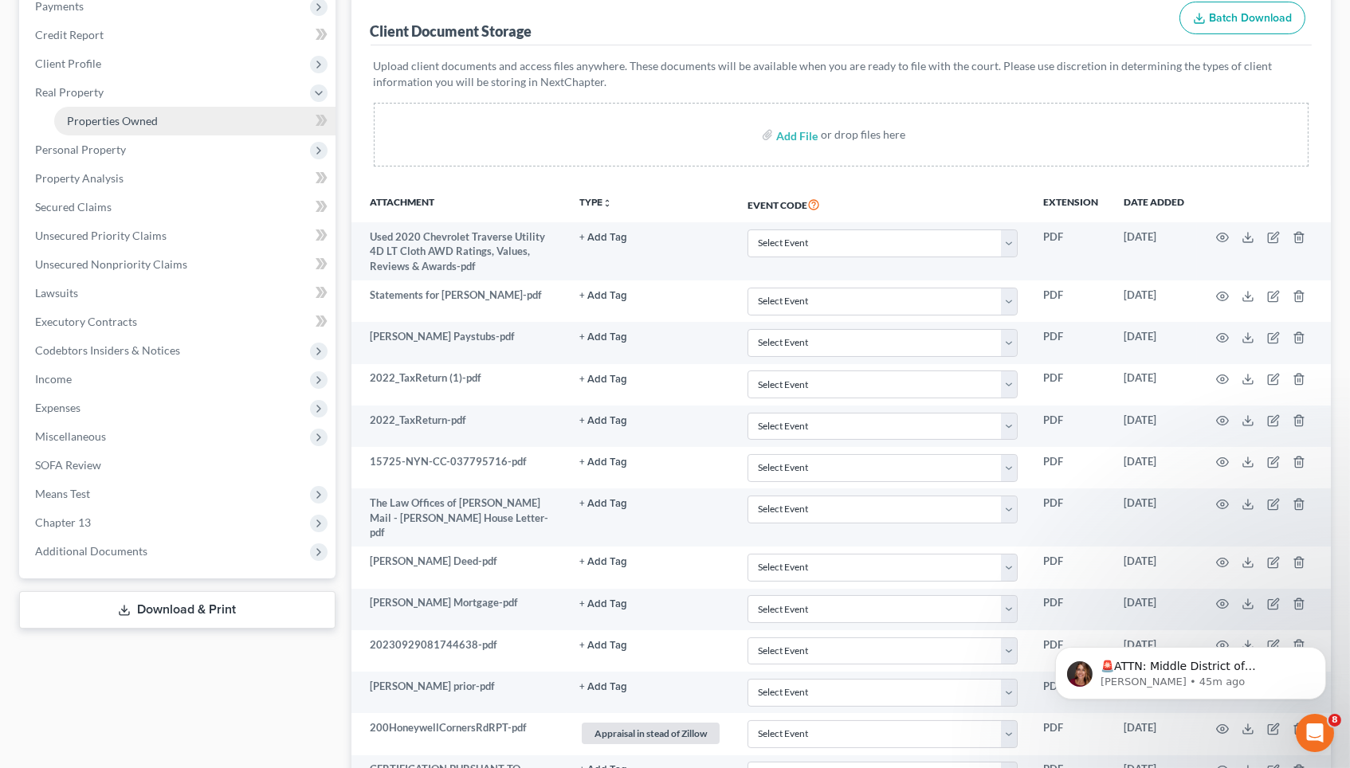
click at [151, 116] on span "Properties Owned" at bounding box center [112, 121] width 91 height 14
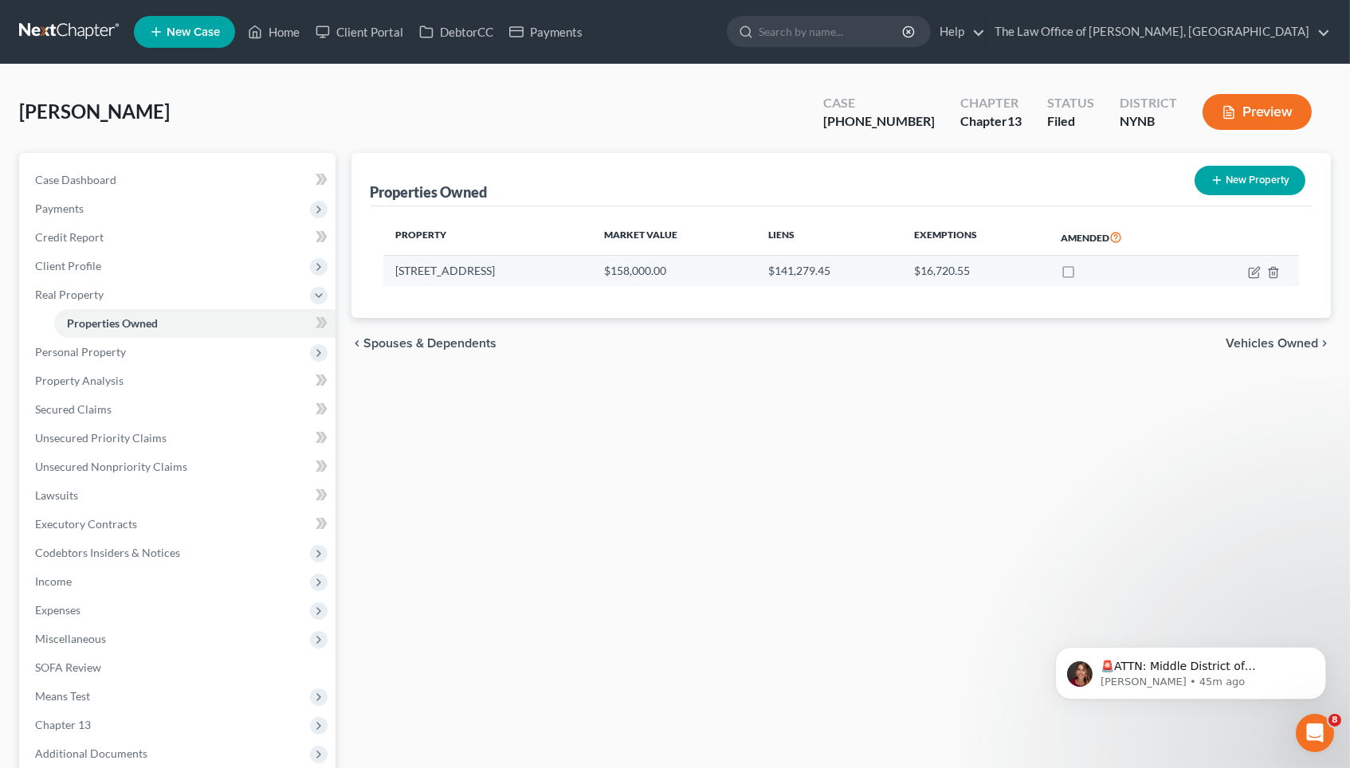
click at [1246, 269] on td at bounding box center [1246, 271] width 106 height 30
click at [1255, 270] on icon "button" at bounding box center [1254, 272] width 13 height 13
select select "35"
select select "3"
select select "6"
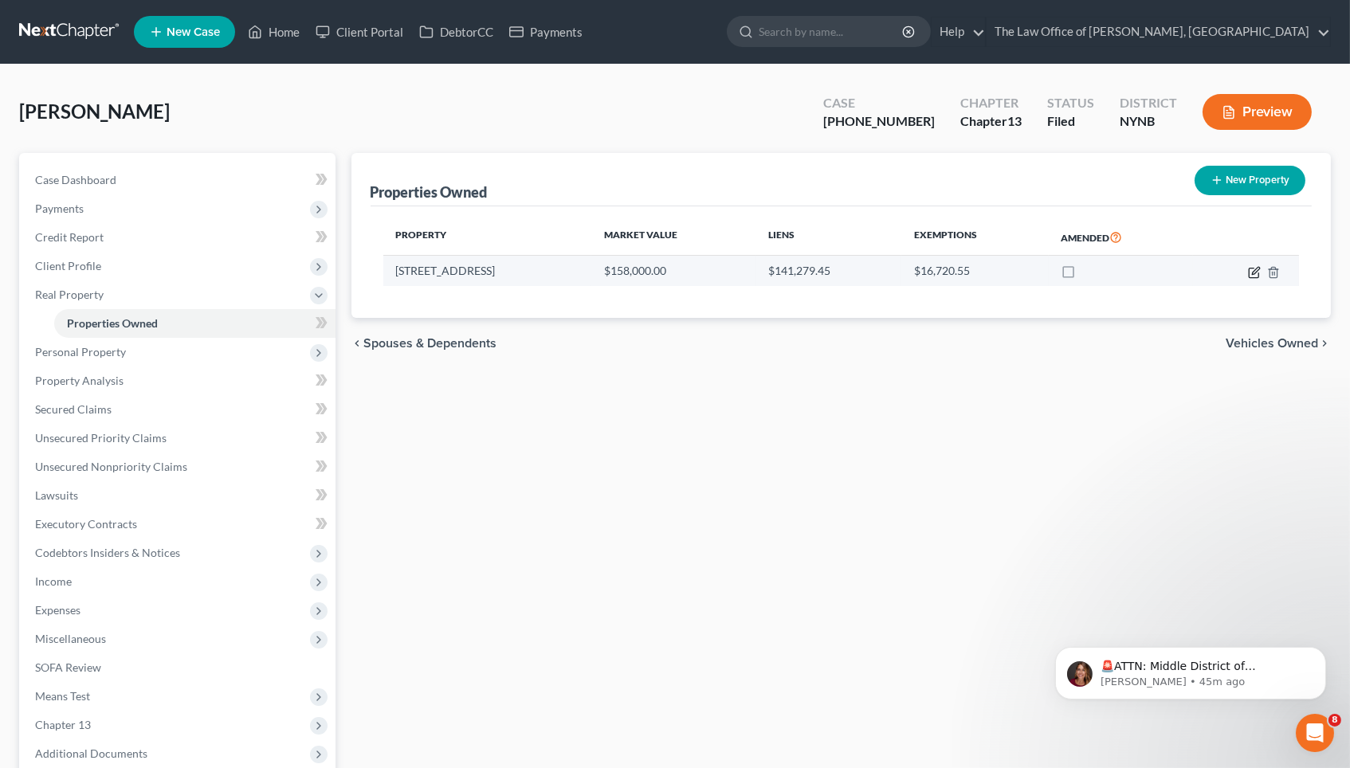
select select "0"
select select "2"
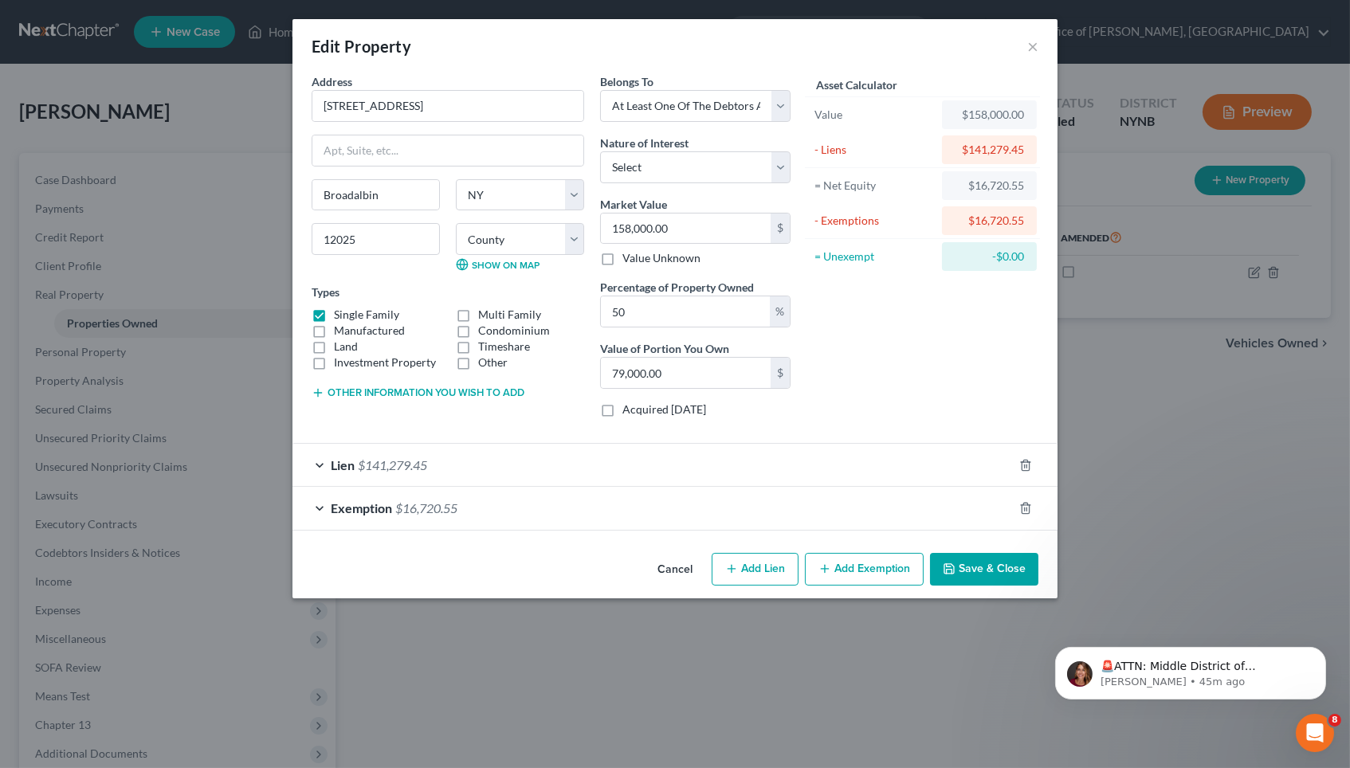
click at [591, 458] on div "Lien $141,279.45" at bounding box center [653, 465] width 721 height 42
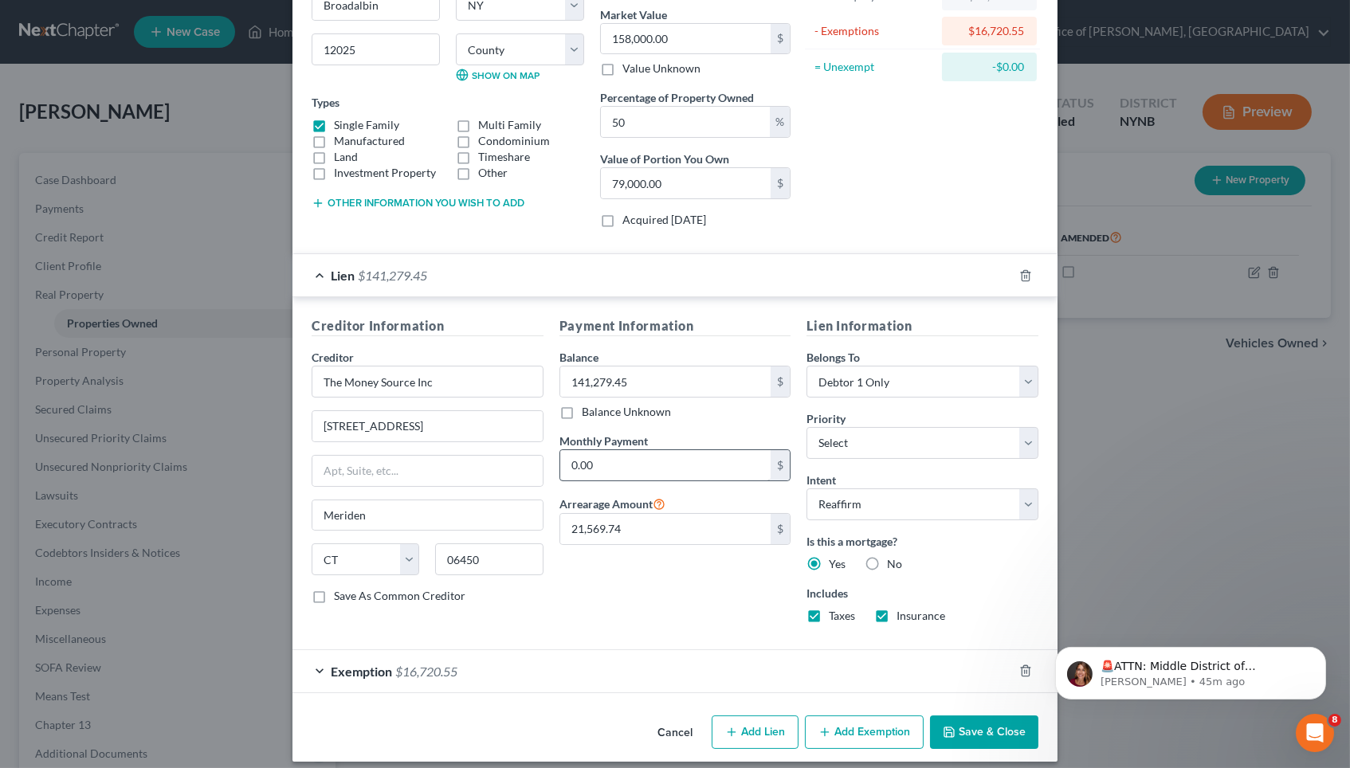
scroll to position [189, 0]
click at [1123, 348] on div "Edit Property × Address * 200 [GEOGRAPHIC_DATA] [GEOGRAPHIC_DATA] [US_STATE][GE…" at bounding box center [675, 384] width 1350 height 768
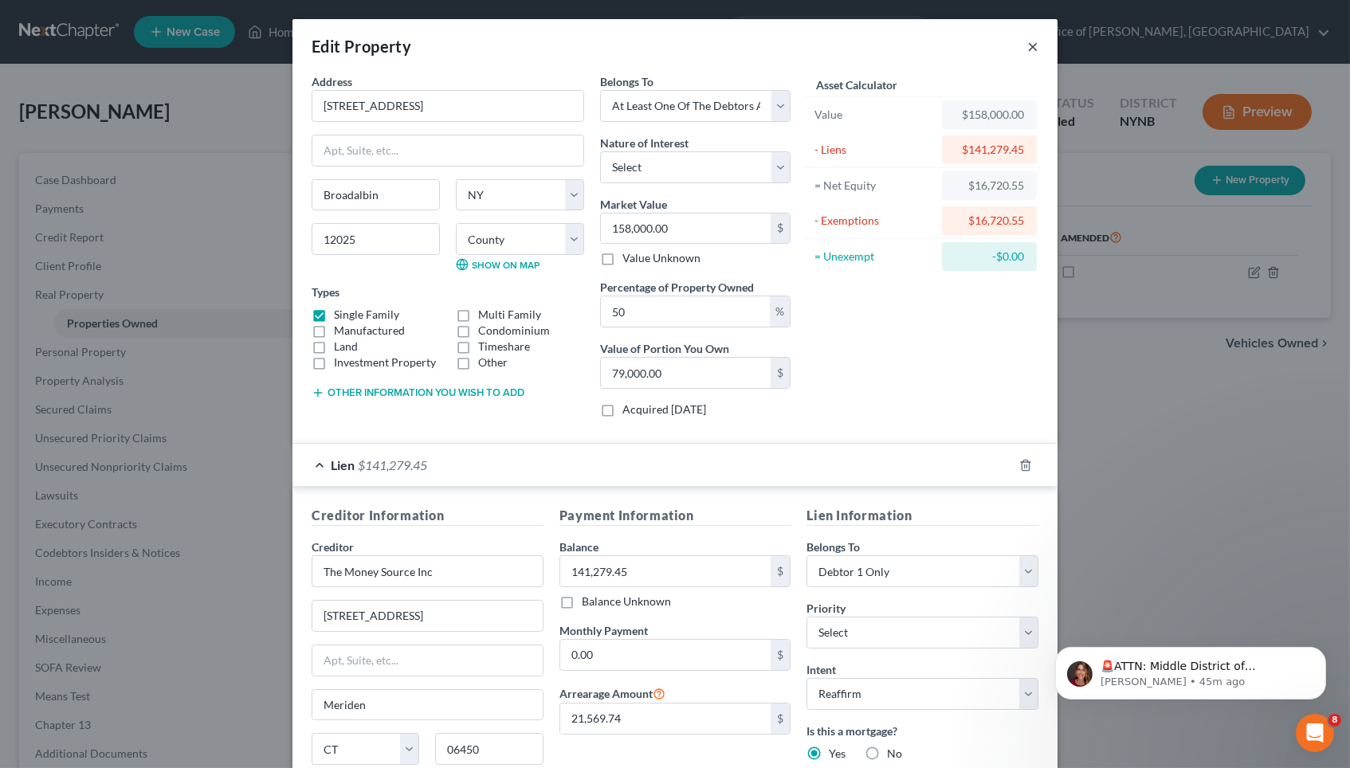
scroll to position [0, 0]
click at [1033, 46] on button "×" at bounding box center [1033, 46] width 11 height 19
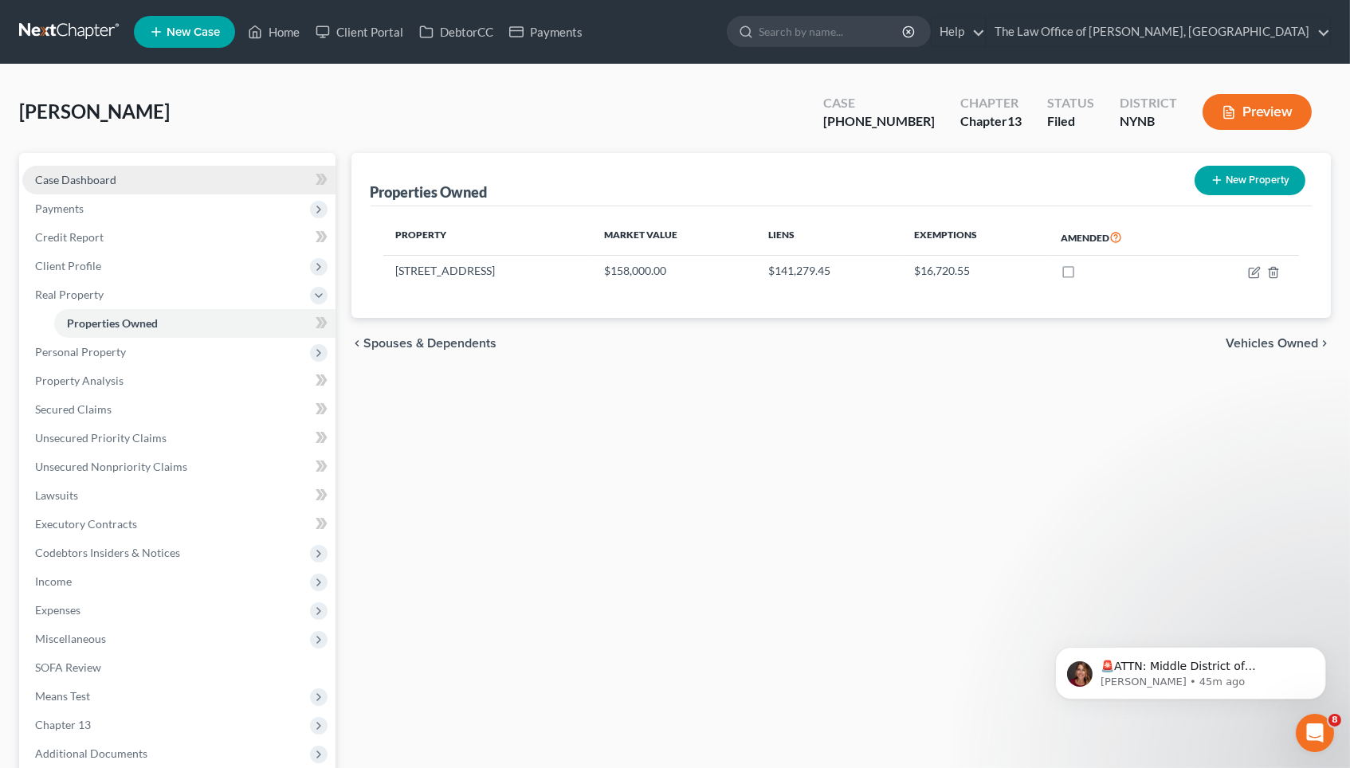
click at [153, 174] on link "Case Dashboard" at bounding box center [178, 180] width 313 height 29
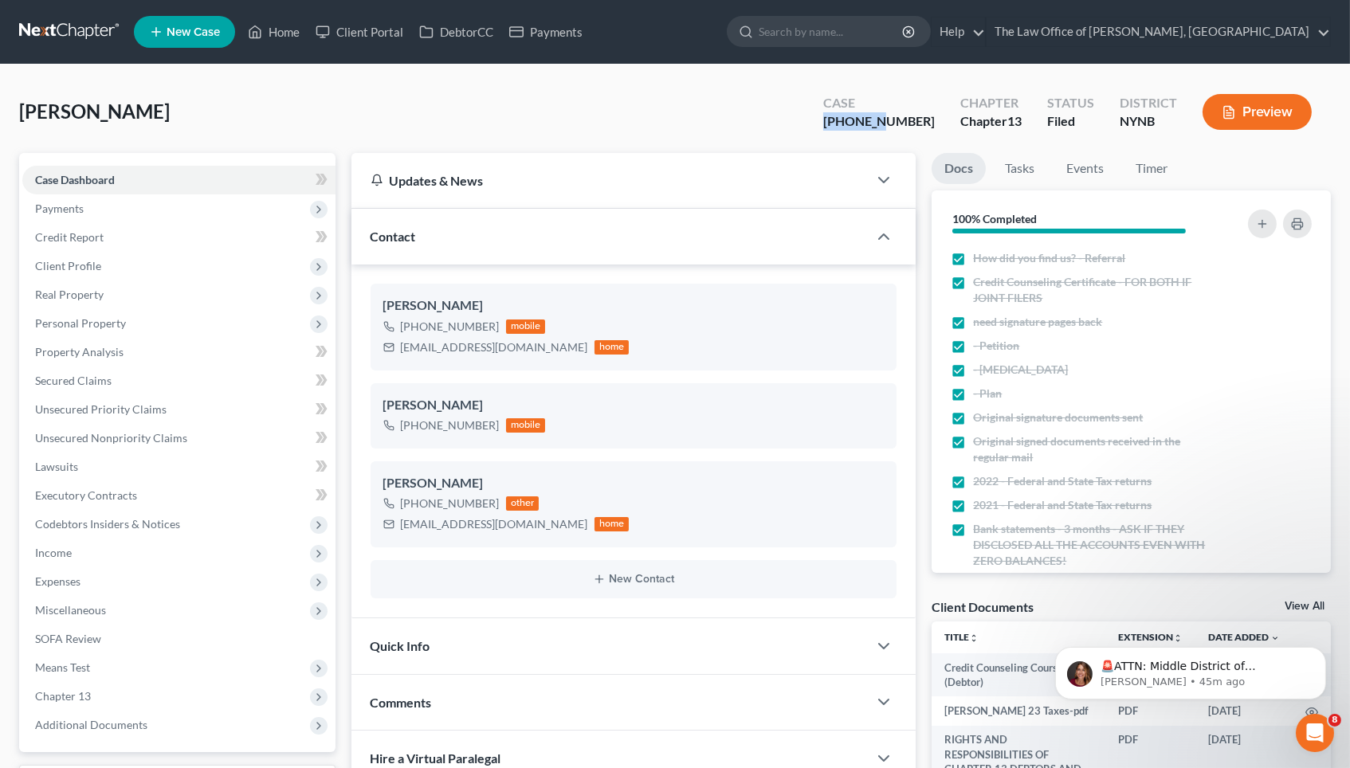
drag, startPoint x: 923, startPoint y: 120, endPoint x: 844, endPoint y: 119, distance: 78.9
click at [844, 119] on div "[PERSON_NAME] Upgraded Case [PHONE_NUMBER] Chapter Chapter 13 Status Filed Dist…" at bounding box center [675, 118] width 1312 height 69
copy div "23-60743"
click at [462, 324] on div "[PHONE_NUMBER]" at bounding box center [450, 327] width 99 height 16
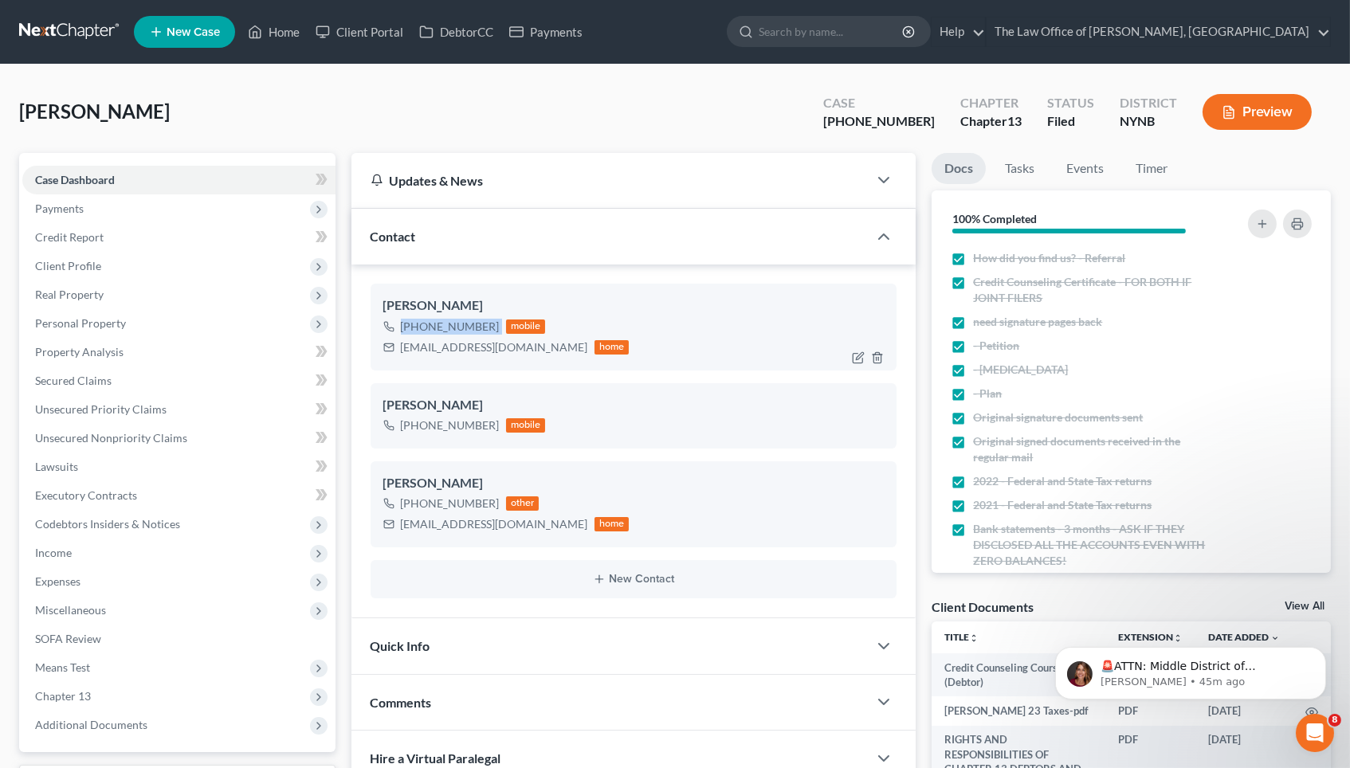
click at [462, 324] on div "[PHONE_NUMBER]" at bounding box center [450, 327] width 99 height 16
copy div "[PHONE_NUMBER]"
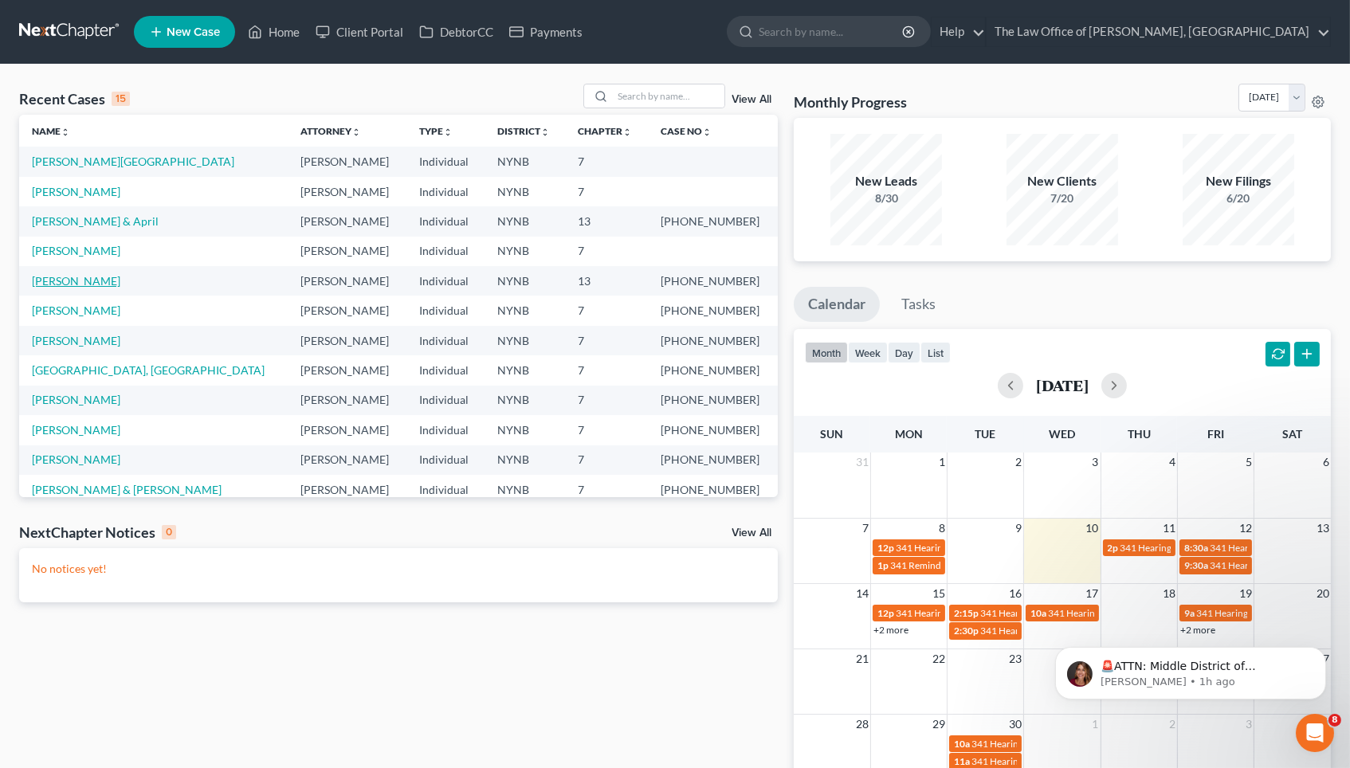
click at [88, 275] on link "[PERSON_NAME]" at bounding box center [76, 281] width 88 height 14
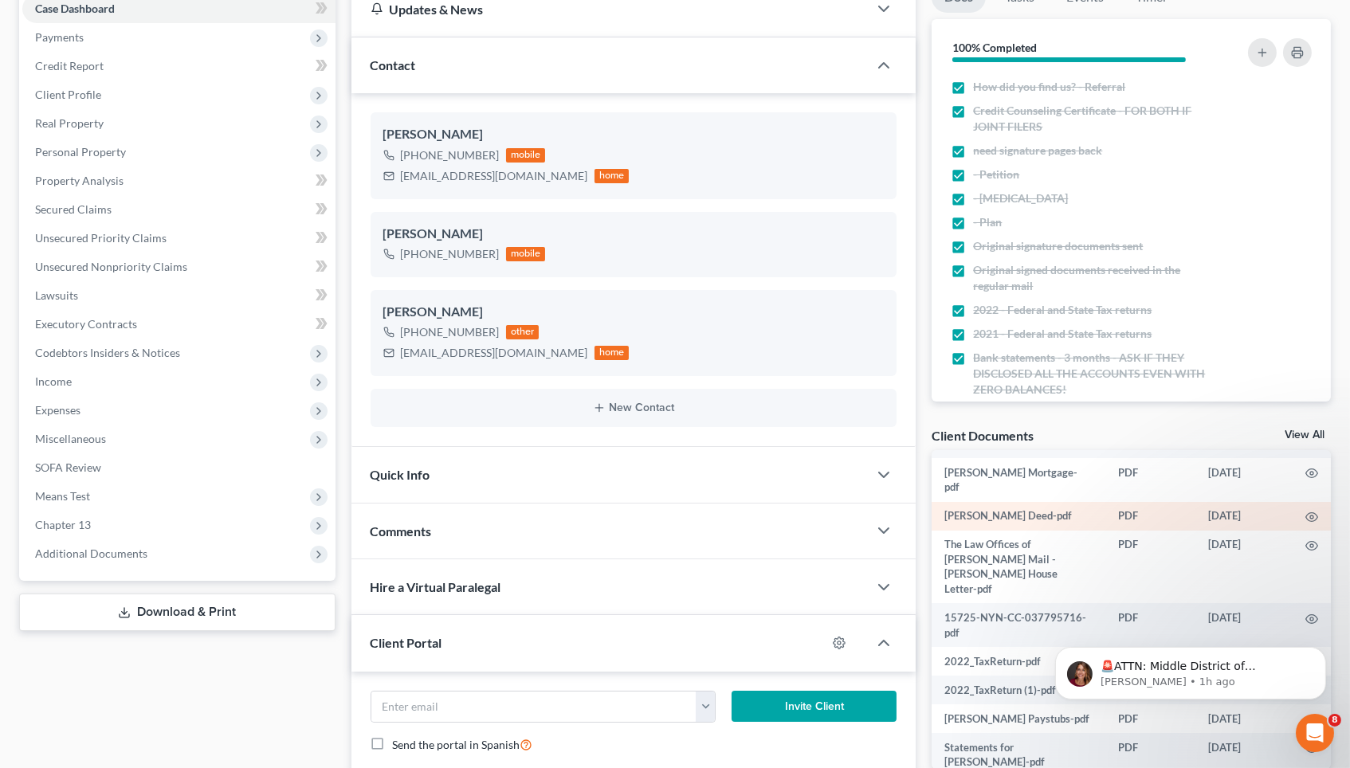
scroll to position [381, 0]
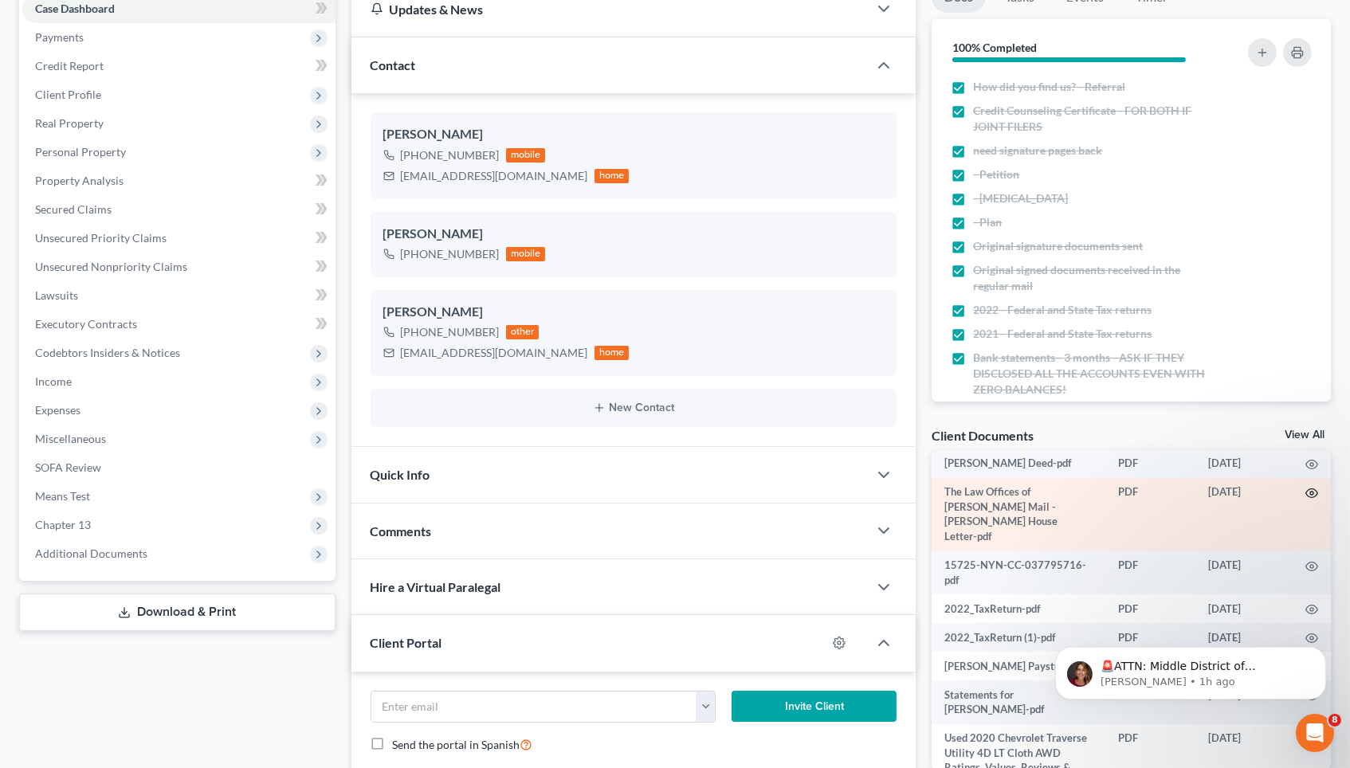
click at [1306, 487] on icon "button" at bounding box center [1312, 493] width 13 height 13
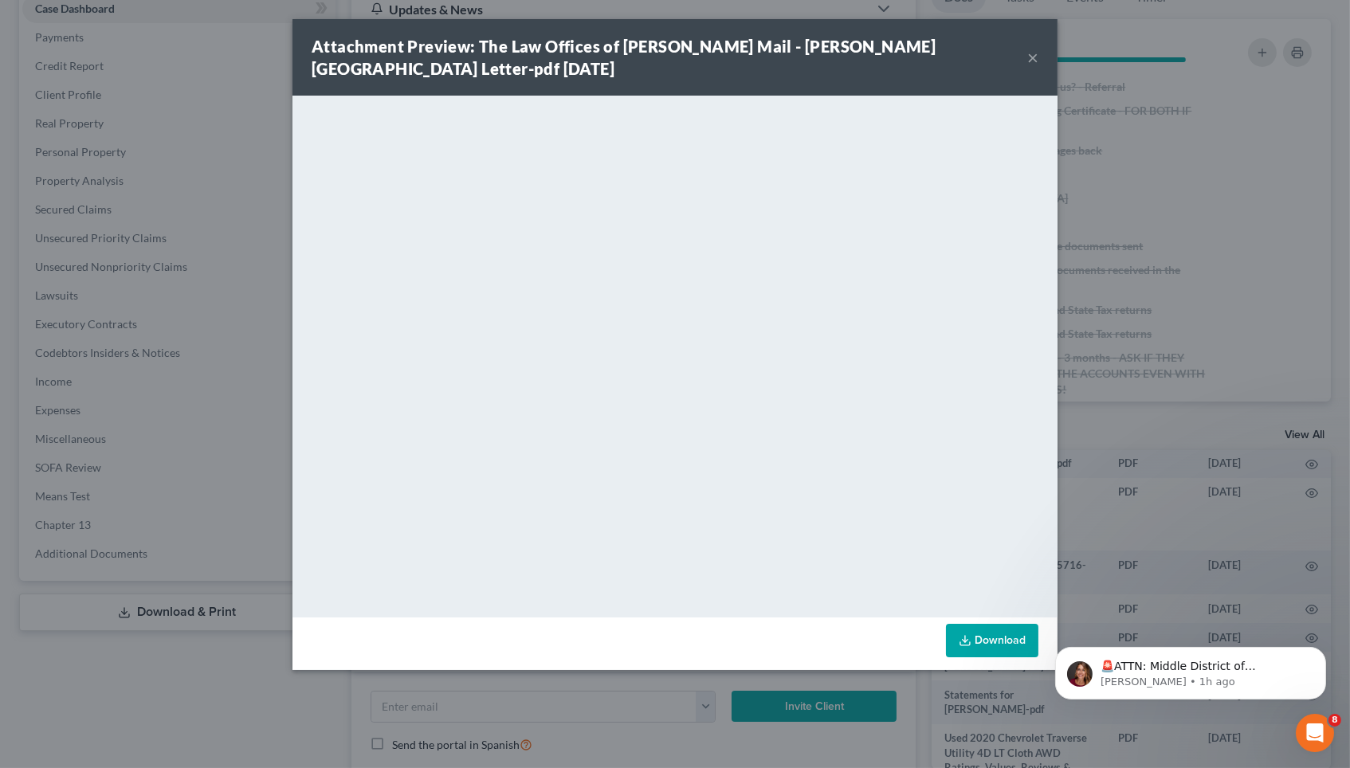
click at [980, 650] on link "Download" at bounding box center [992, 640] width 92 height 33
click at [158, 311] on div "Attachment Preview: The Law Offices of Christiaan Van Niekerk Mail - Nittinger …" at bounding box center [675, 384] width 1350 height 768
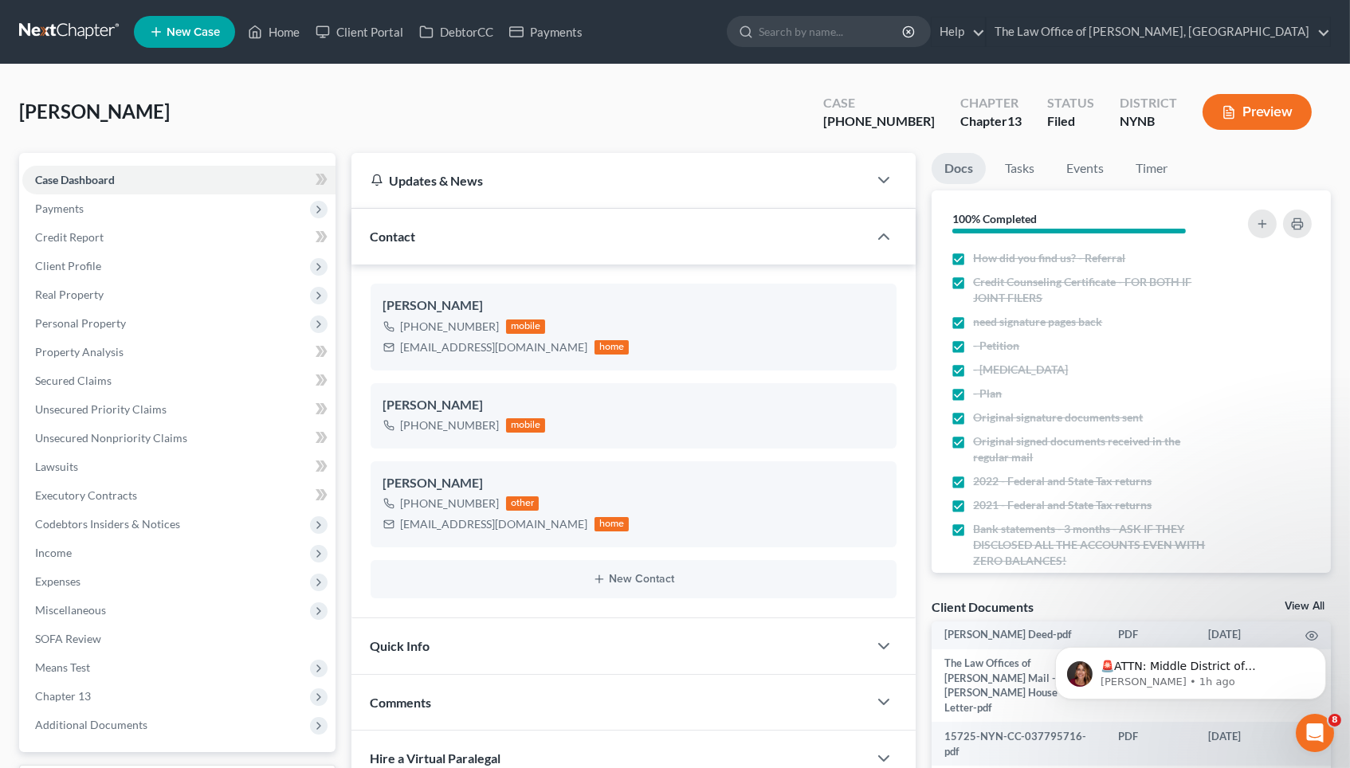
scroll to position [0, 0]
